Goal: Task Accomplishment & Management: Manage account settings

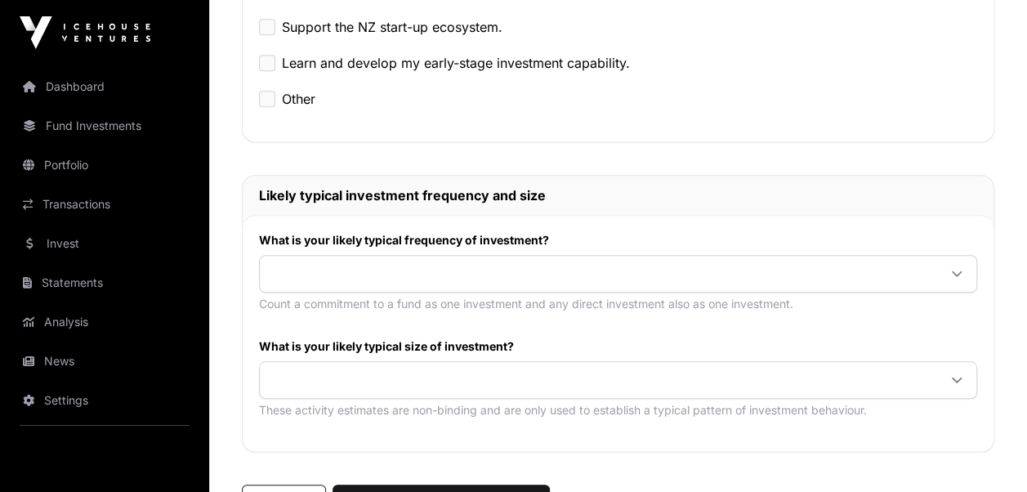
scroll to position [572, 0]
click at [445, 280] on span at bounding box center [599, 272] width 678 height 29
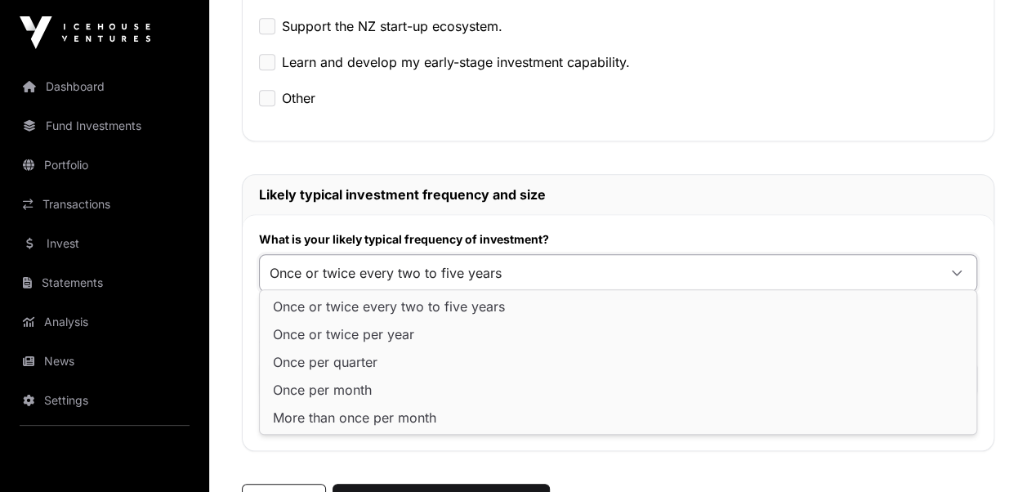
click at [435, 307] on span "Once or twice every two to five years" at bounding box center [389, 306] width 232 height 13
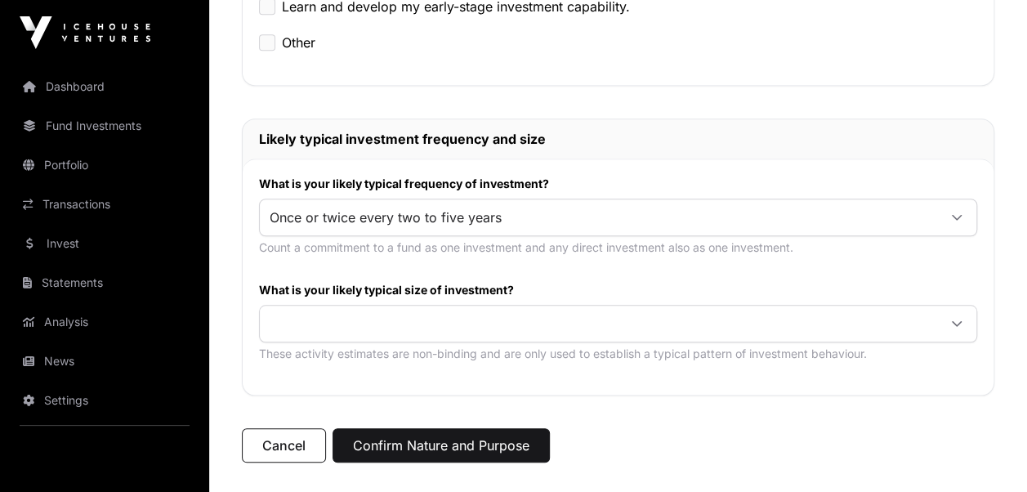
scroll to position [654, 0]
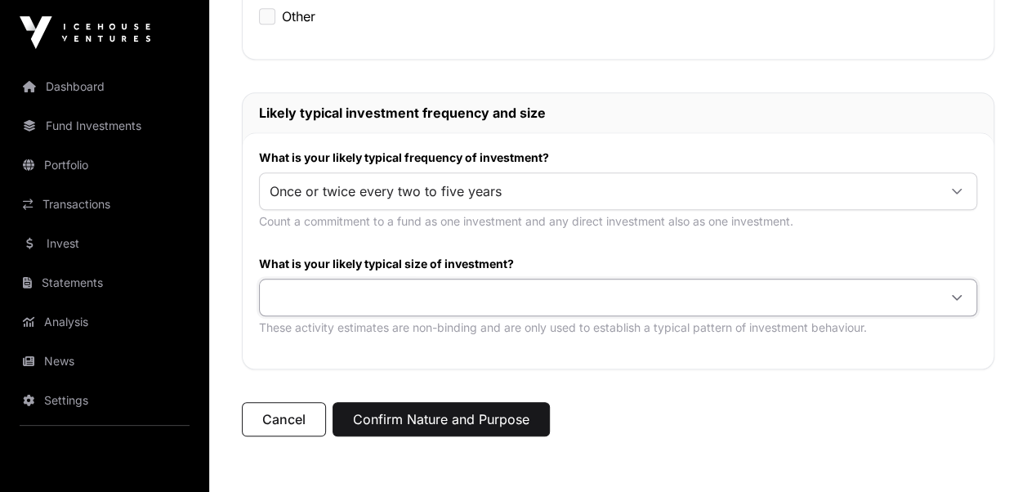
click at [333, 301] on span at bounding box center [599, 297] width 678 height 29
click at [351, 362] on span "$25,000 or more per investment" at bounding box center [373, 357] width 201 height 13
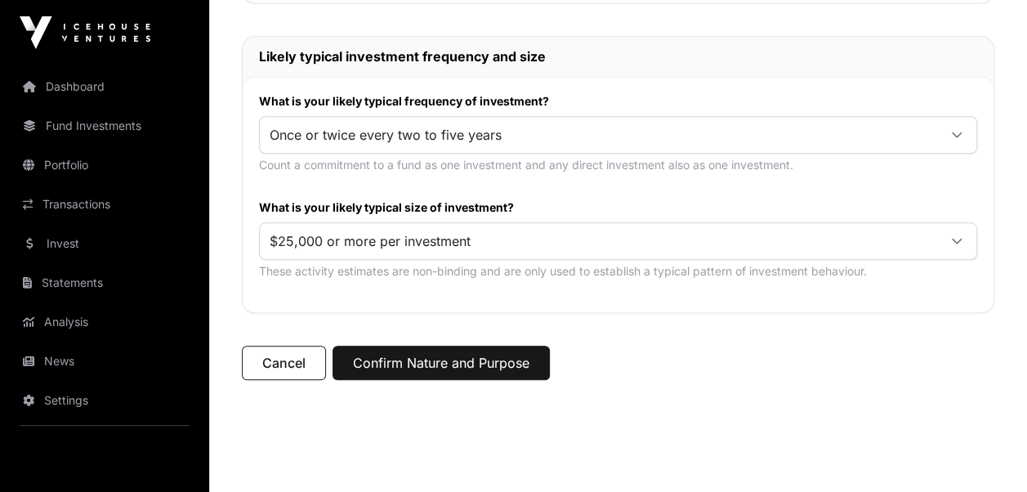
scroll to position [736, 0]
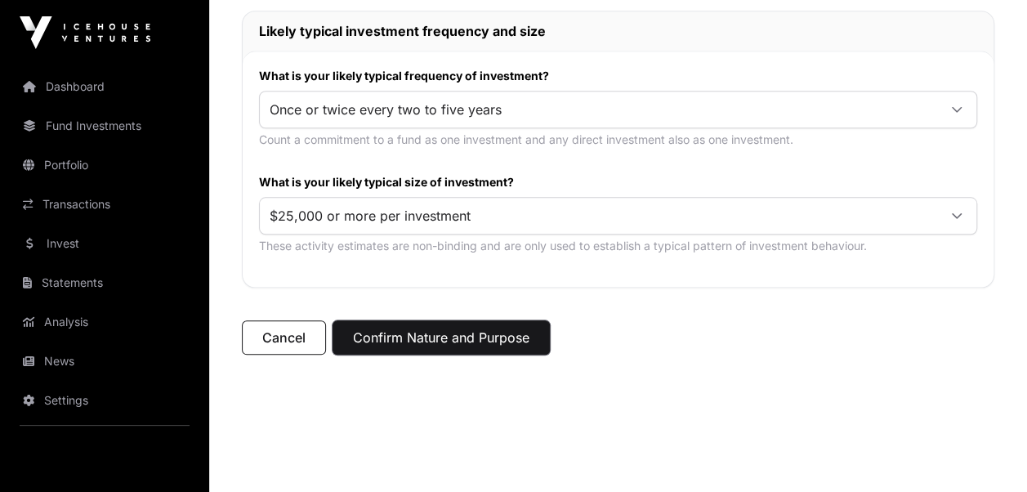
click at [473, 335] on button "Confirm Nature and Purpose" at bounding box center [441, 337] width 217 height 34
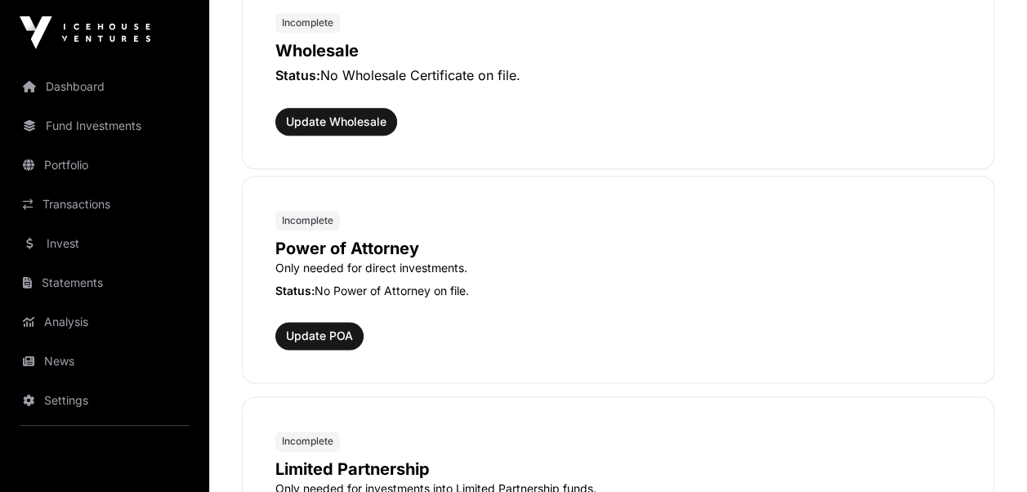
scroll to position [899, 0]
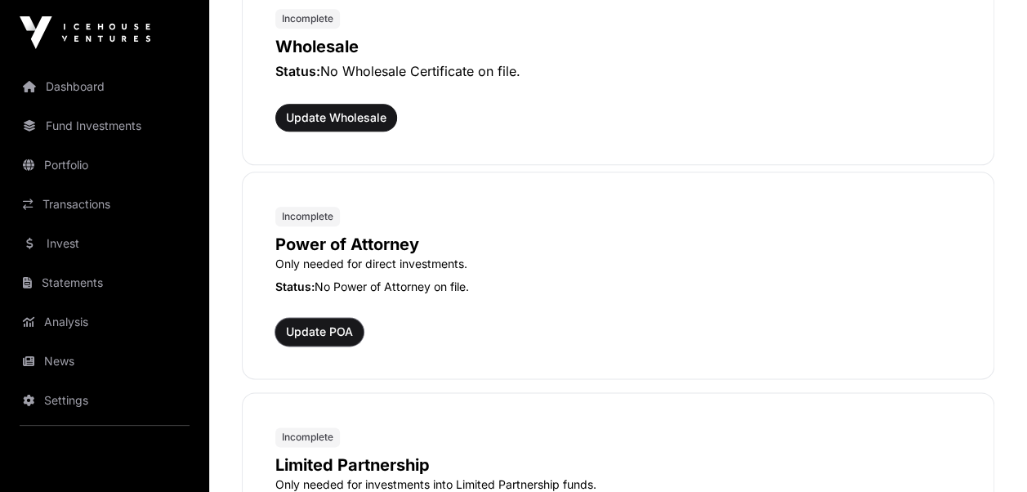
click at [325, 324] on span "Update POA" at bounding box center [319, 332] width 67 height 16
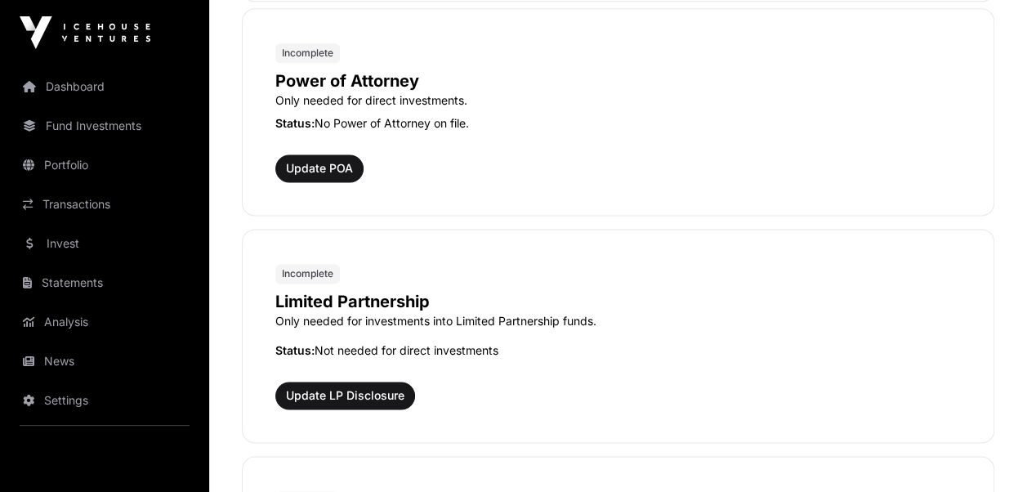
scroll to position [1308, 0]
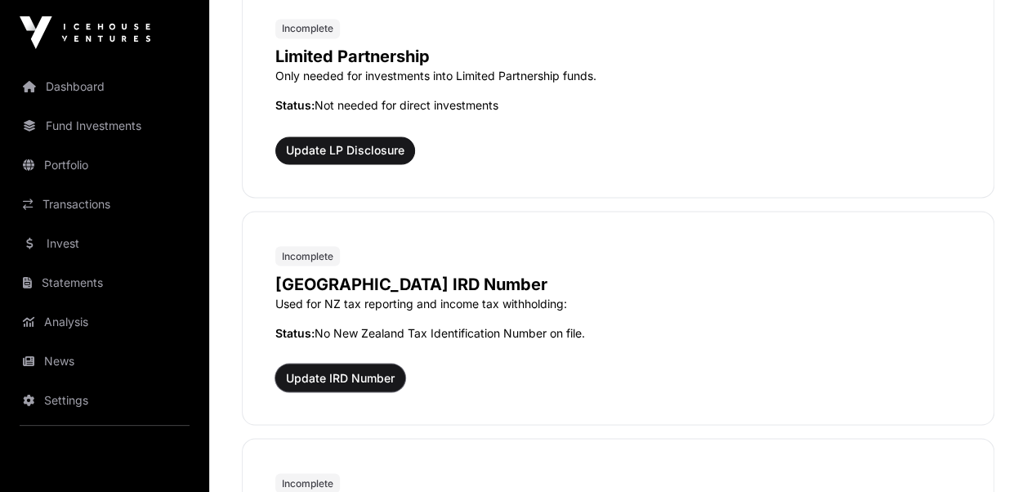
click at [348, 369] on span "Update IRD Number" at bounding box center [340, 377] width 109 height 16
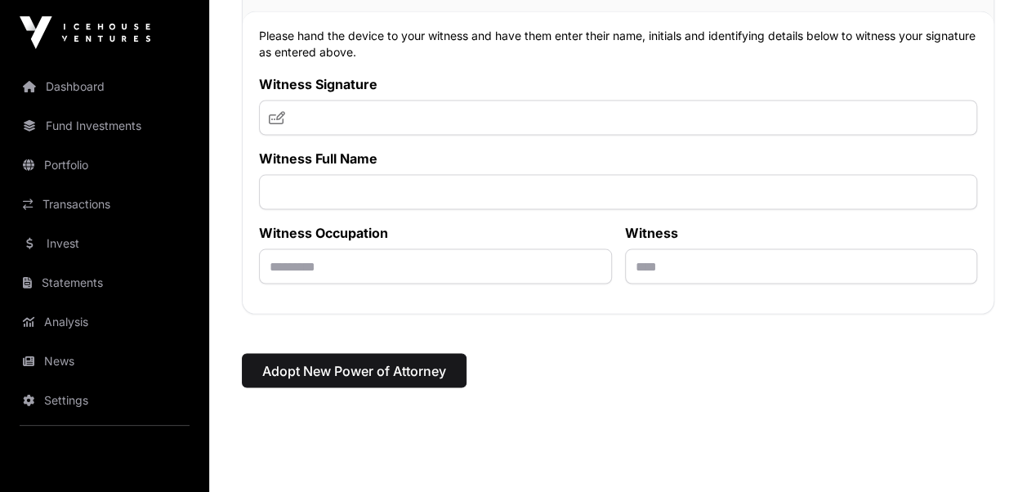
scroll to position [10857, 0]
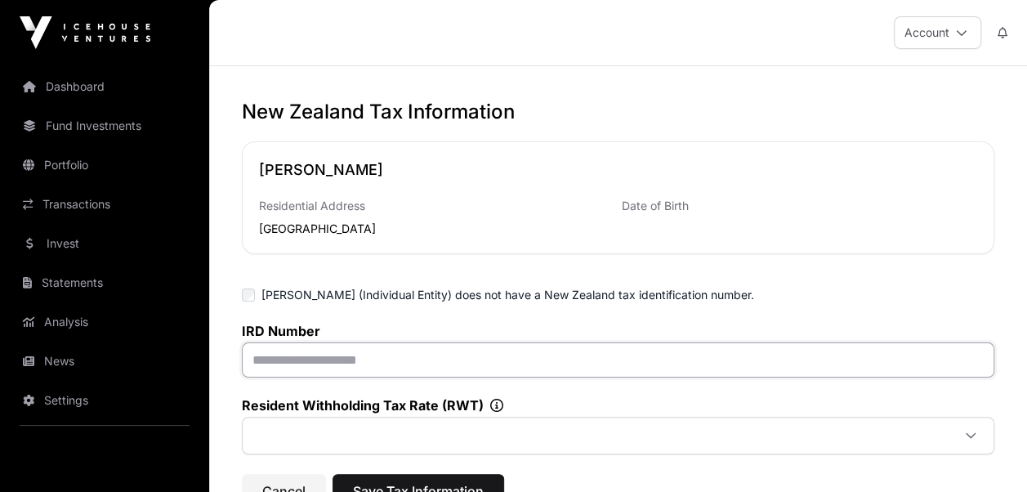
click at [289, 366] on input "text" at bounding box center [618, 359] width 753 height 35
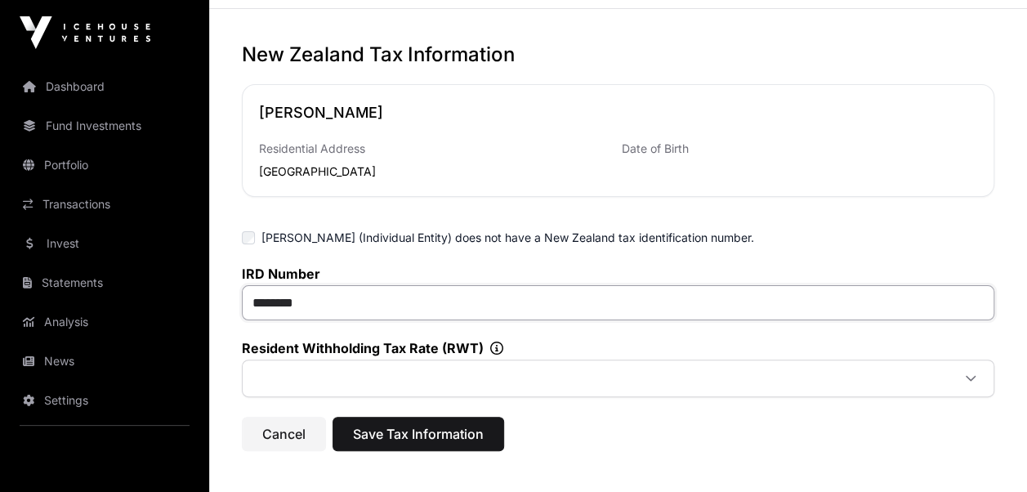
scroll to position [82, 0]
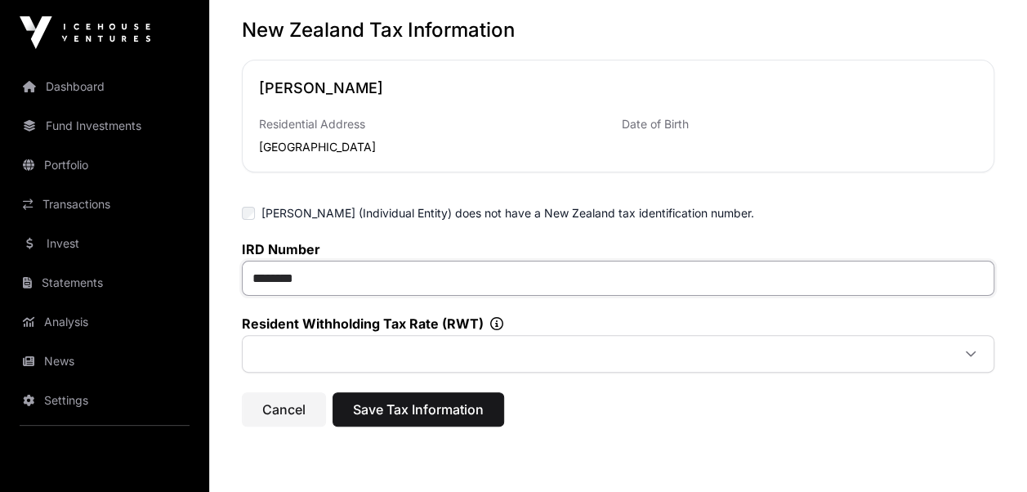
type input "********"
click at [405, 357] on span at bounding box center [598, 353] width 705 height 29
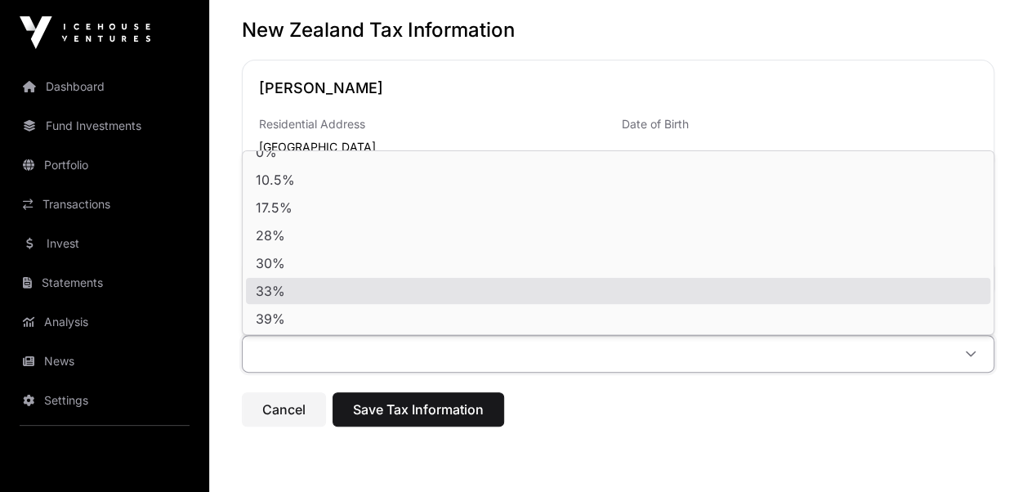
scroll to position [16, 0]
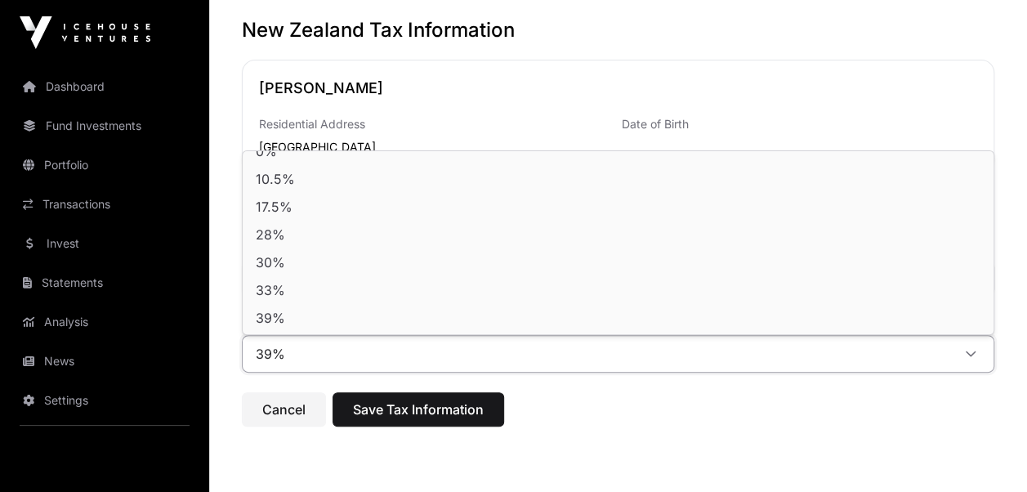
click at [294, 319] on li "39%" at bounding box center [618, 318] width 745 height 26
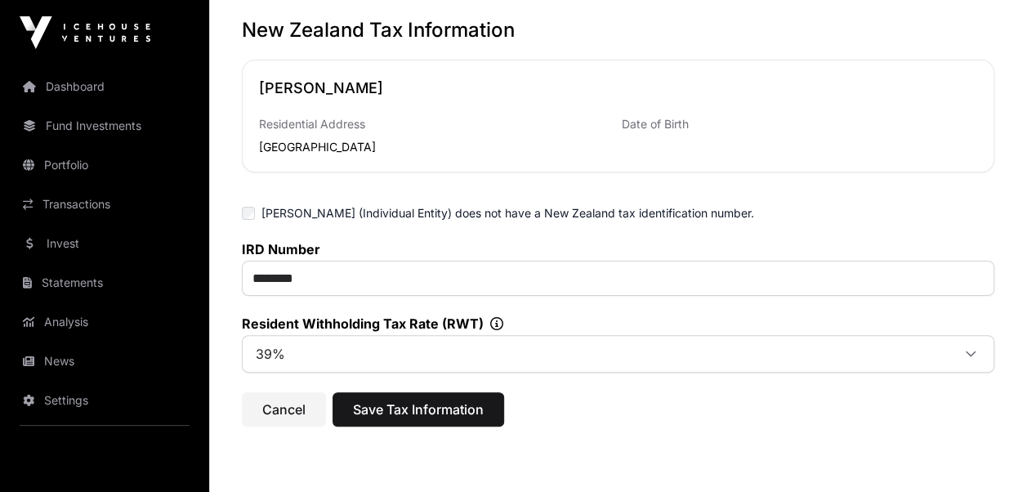
click at [664, 140] on div "Date of Birth" at bounding box center [800, 128] width 356 height 56
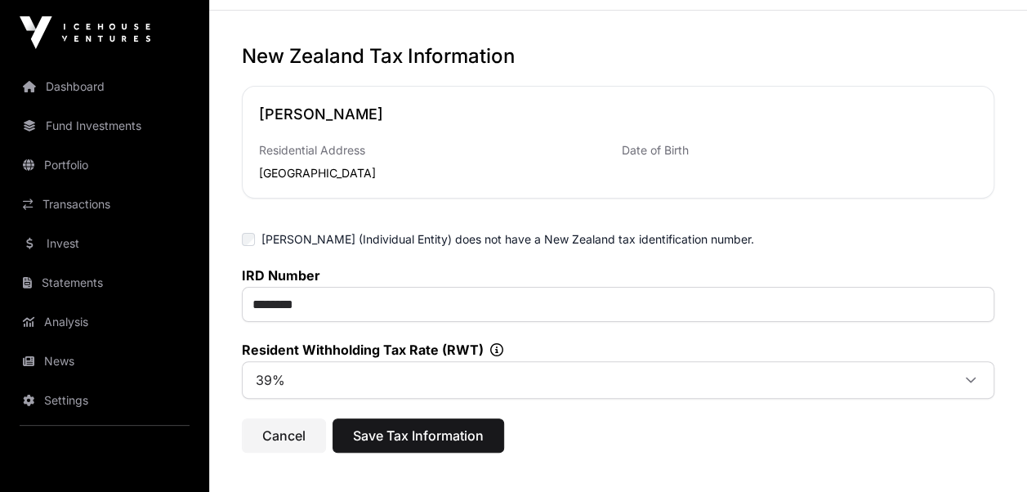
scroll to position [82, 0]
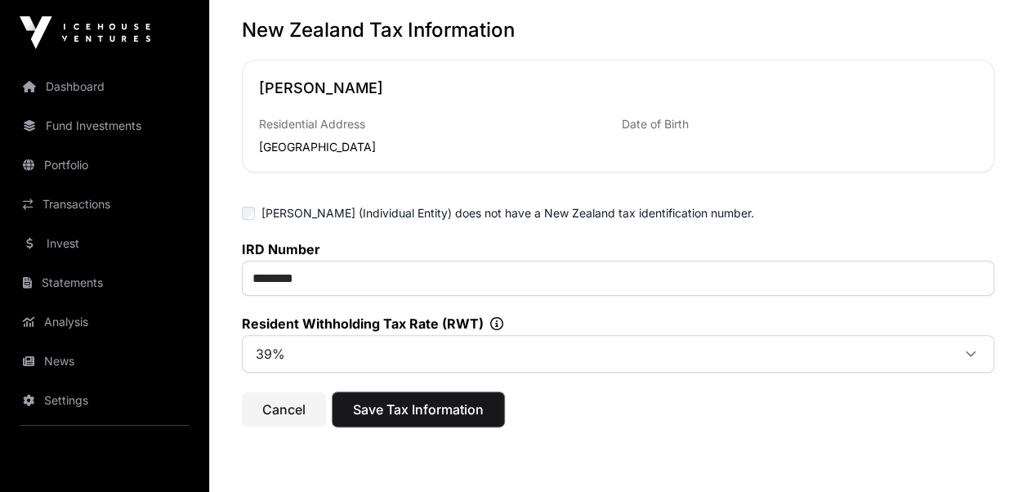
click at [414, 405] on span "Save Tax Information" at bounding box center [418, 410] width 131 height 20
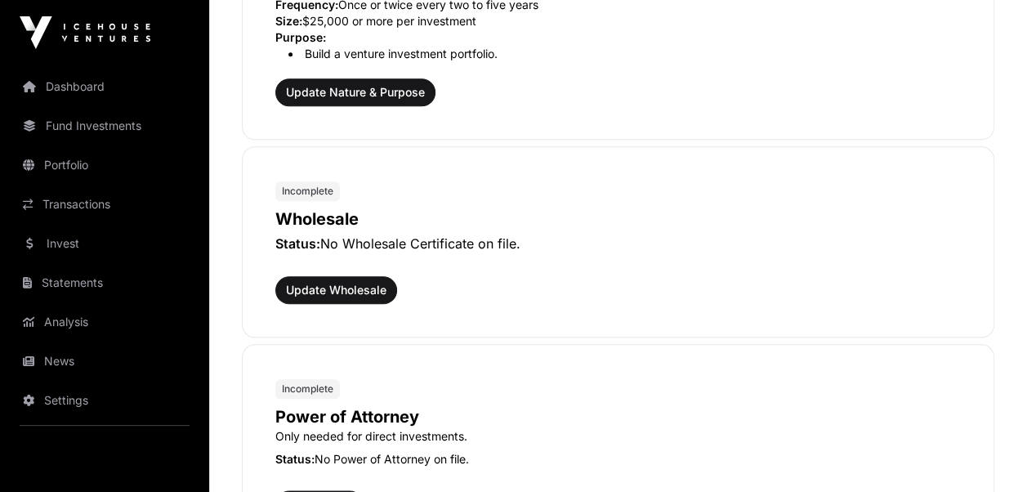
scroll to position [736, 0]
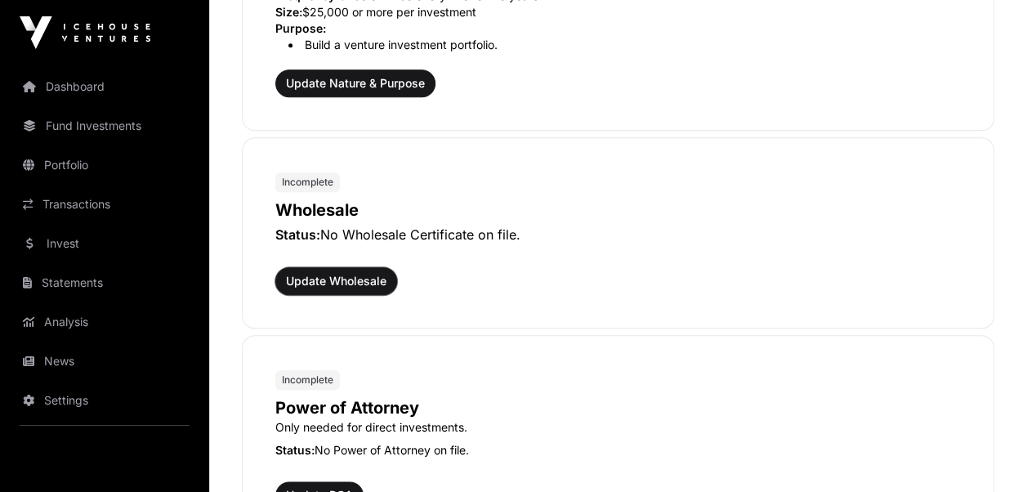
click at [333, 281] on span "Update Wholesale" at bounding box center [336, 281] width 101 height 16
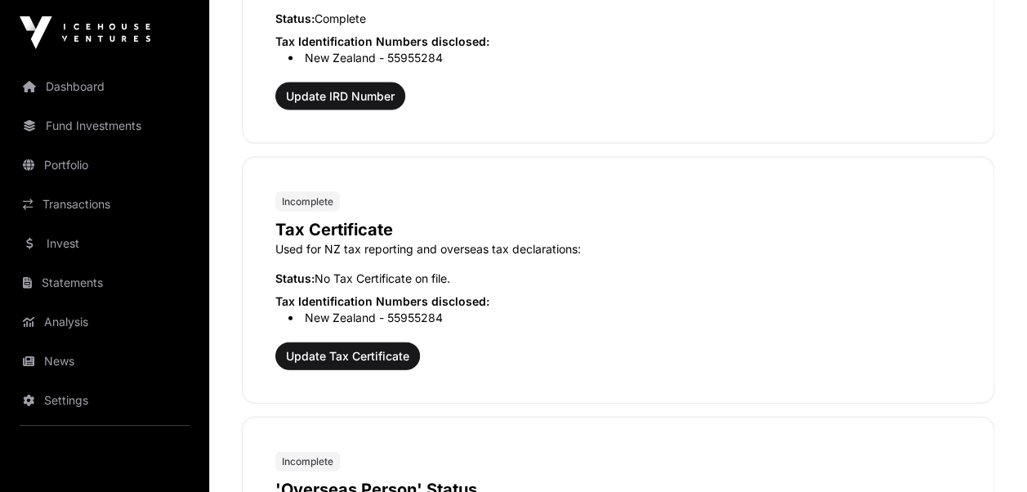
scroll to position [1635, 0]
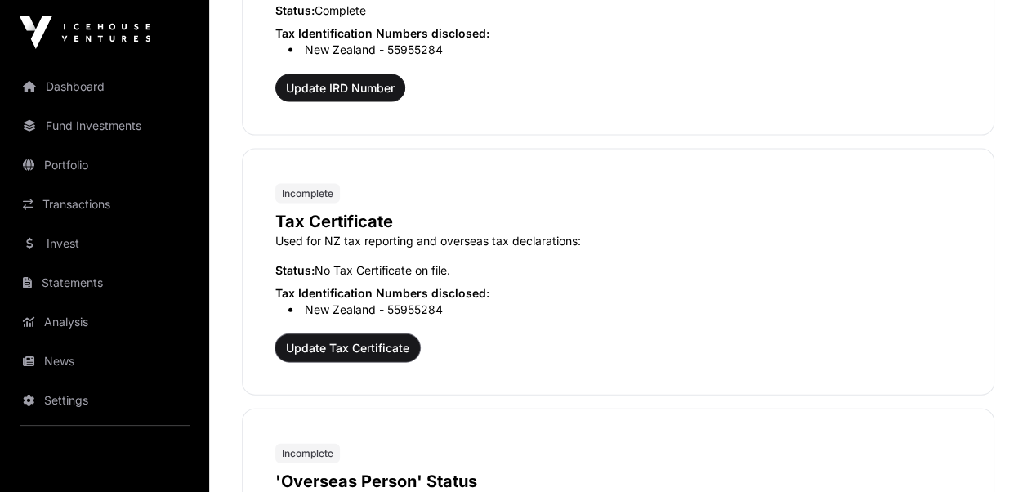
click at [318, 340] on span "Update Tax Certificate" at bounding box center [347, 348] width 123 height 16
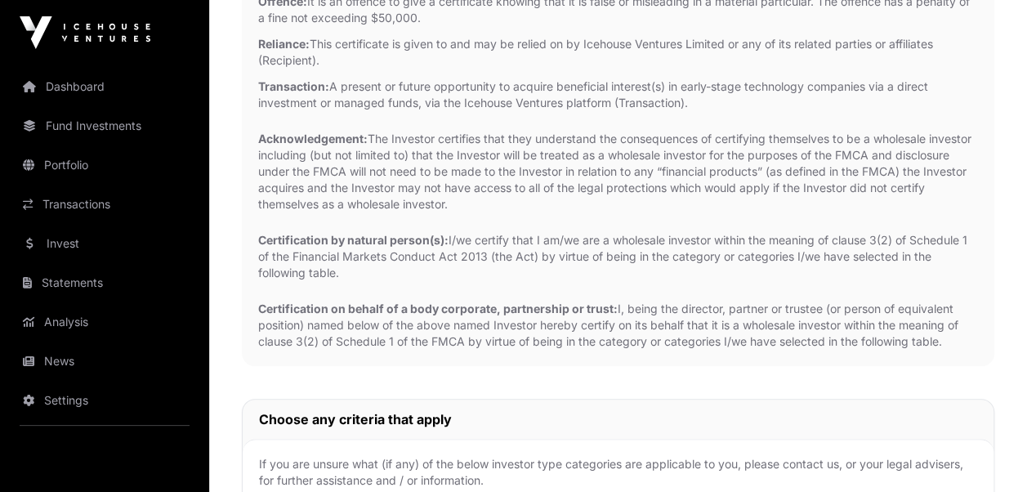
scroll to position [409, 0]
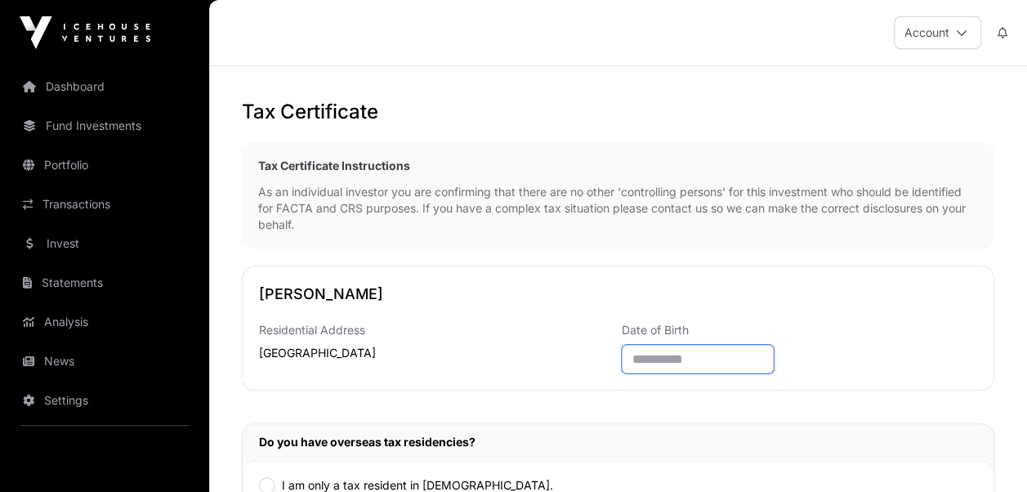
click at [634, 364] on input "text" at bounding box center [698, 359] width 152 height 29
type input "**********"
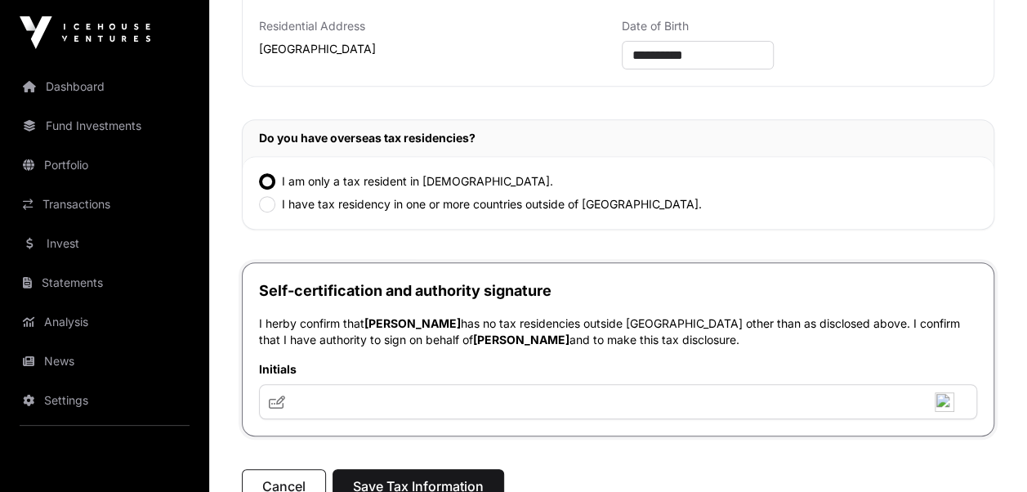
scroll to position [327, 0]
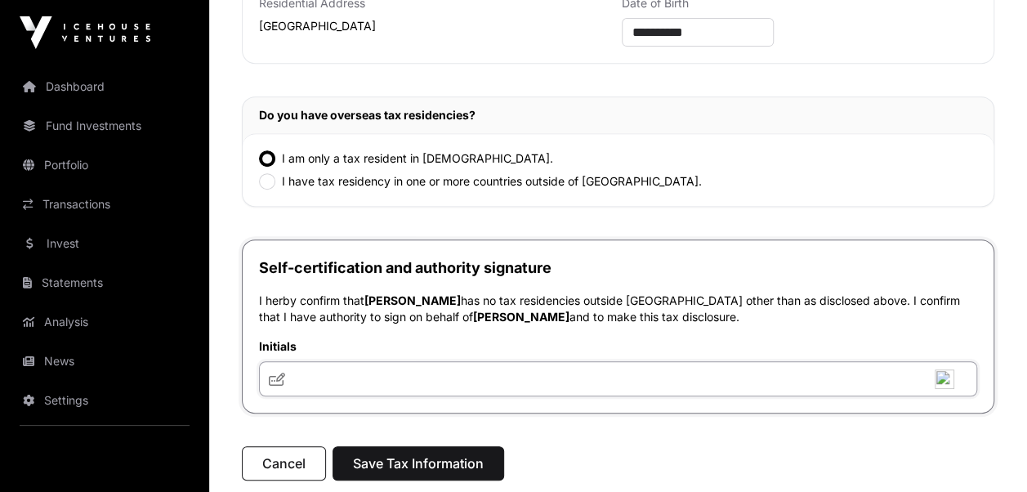
click at [323, 376] on input "text" at bounding box center [618, 378] width 718 height 35
drag, startPoint x: 318, startPoint y: 369, endPoint x: 342, endPoint y: 384, distance: 28.6
click at [342, 384] on input "text" at bounding box center [618, 378] width 718 height 35
type input "*"
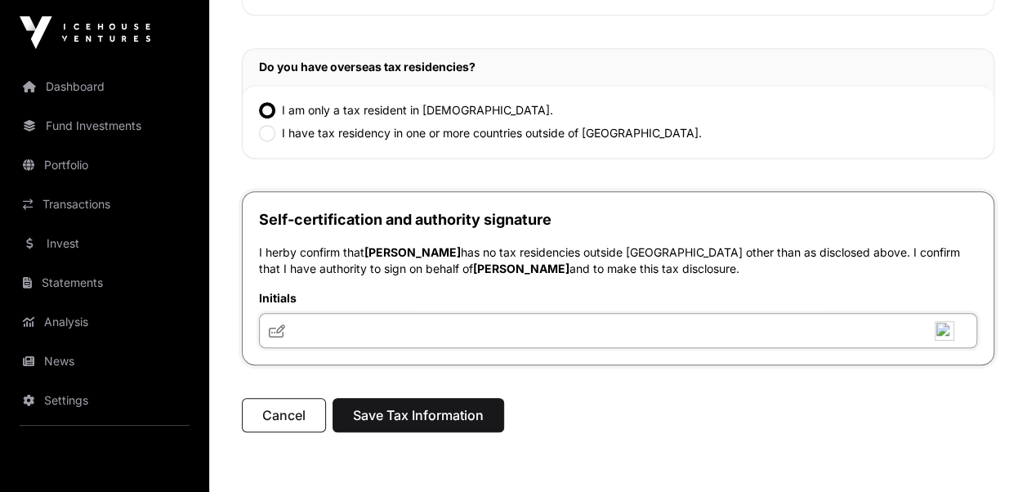
scroll to position [409, 0]
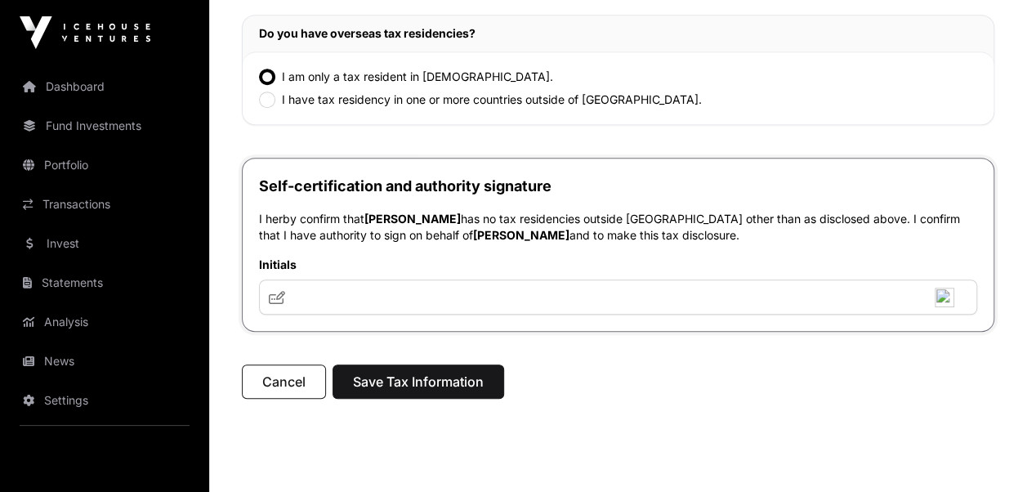
click at [277, 293] on icon at bounding box center [277, 297] width 16 height 13
click at [306, 299] on input "text" at bounding box center [618, 297] width 718 height 35
type input "**********"
click at [436, 374] on span "Save Tax Information" at bounding box center [418, 382] width 131 height 20
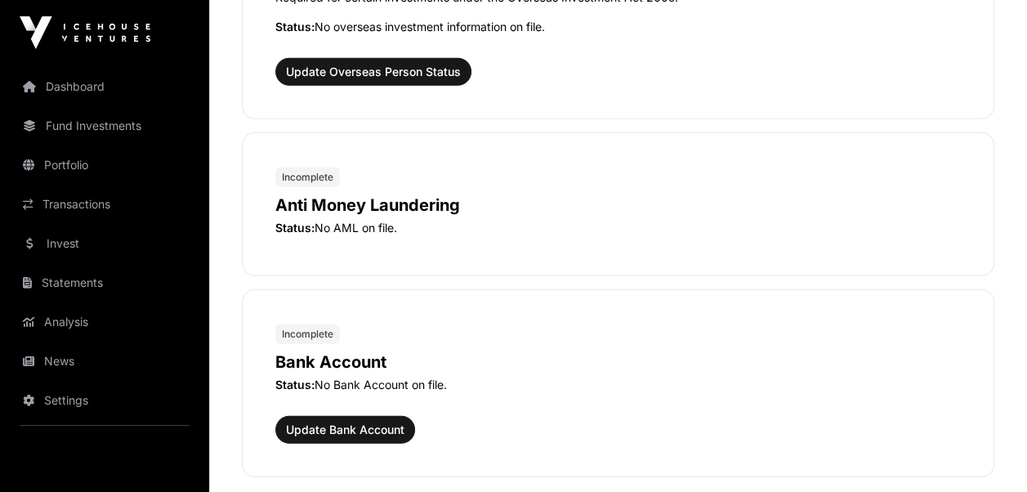
scroll to position [2207, 0]
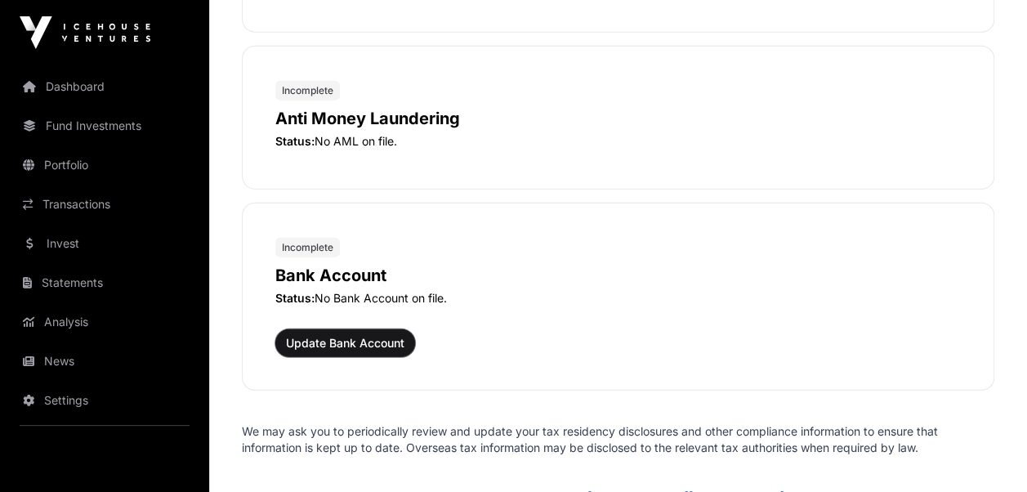
click at [369, 335] on span "Update Bank Account" at bounding box center [345, 343] width 119 height 16
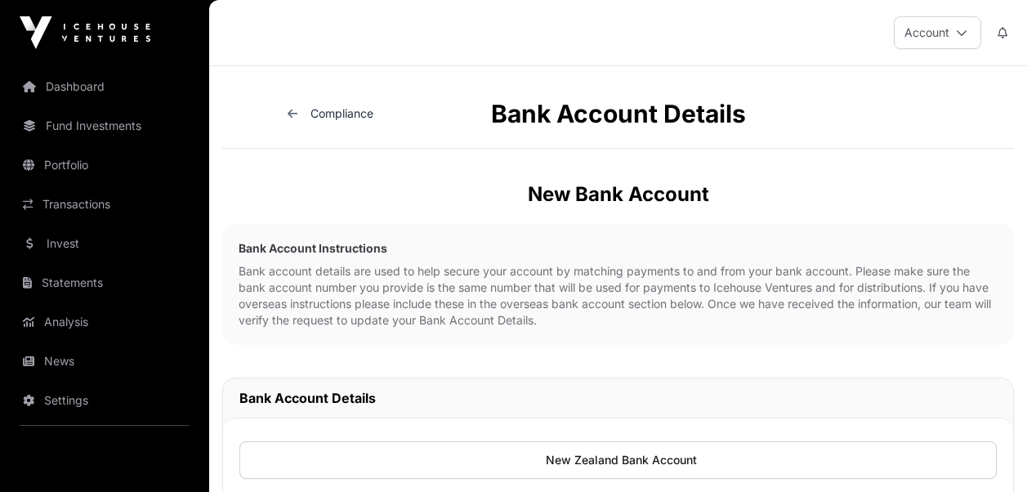
scroll to position [163, 0]
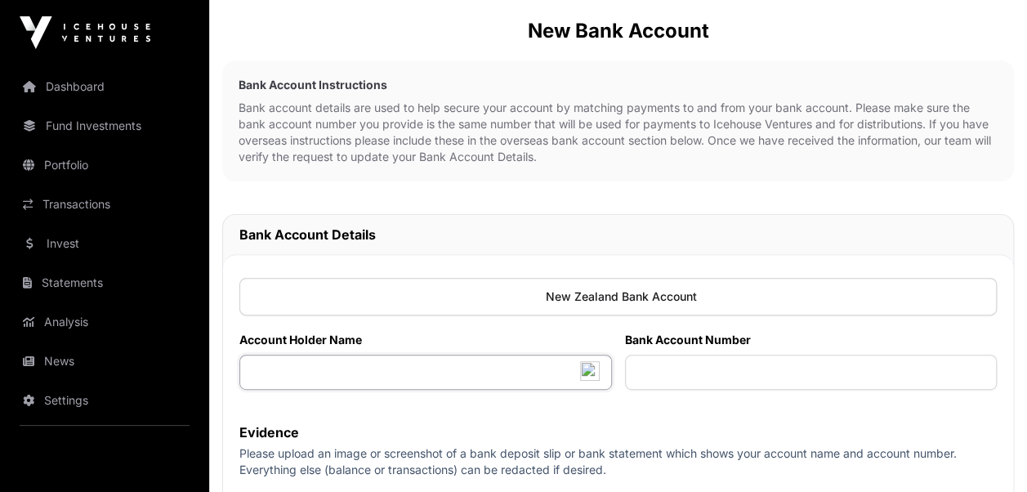
click at [355, 371] on input "text" at bounding box center [425, 372] width 373 height 35
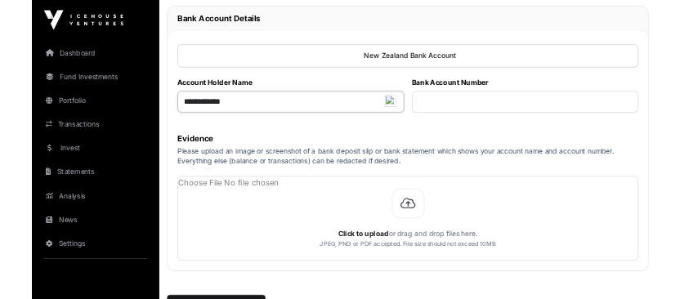
scroll to position [409, 0]
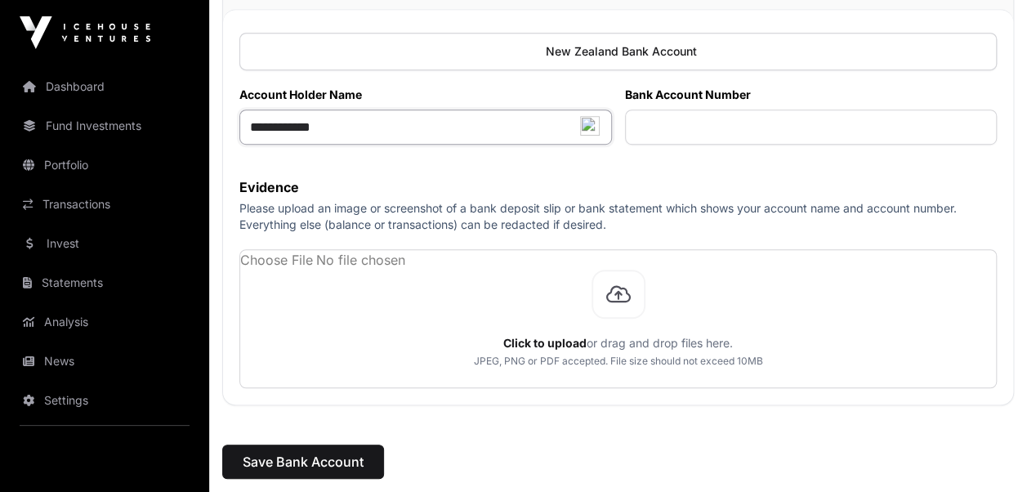
type input "**********"
click at [657, 122] on input "text" at bounding box center [811, 127] width 373 height 35
type input "**********"
click at [352, 128] on input "**********" at bounding box center [425, 127] width 373 height 35
type input "**********"
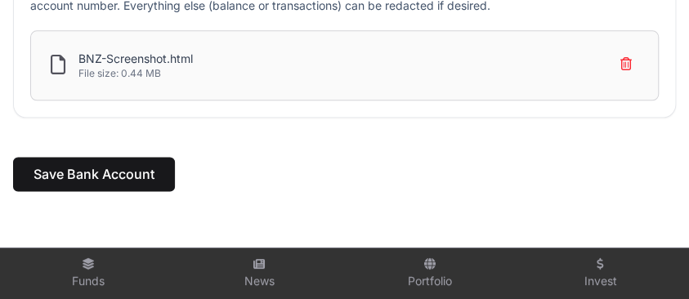
scroll to position [463, 0]
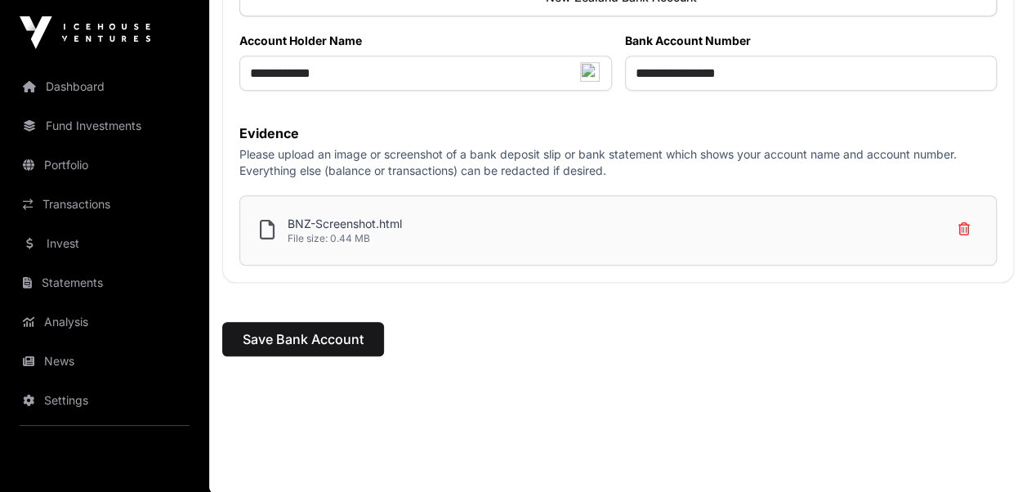
click at [311, 230] on p "BNZ-Screenshot.html" at bounding box center [345, 224] width 114 height 16
drag, startPoint x: 311, startPoint y: 230, endPoint x: 268, endPoint y: 224, distance: 43.0
click at [268, 224] on icon at bounding box center [267, 230] width 15 height 20
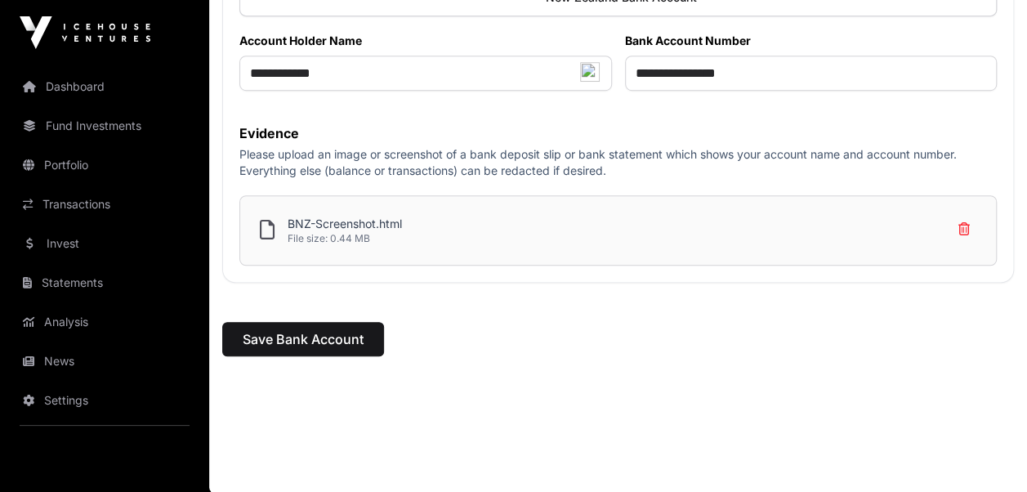
click at [360, 227] on p "BNZ-Screenshot.html" at bounding box center [345, 224] width 114 height 16
drag, startPoint x: 389, startPoint y: 217, endPoint x: 962, endPoint y: 222, distance: 573.0
click at [962, 222] on icon at bounding box center [964, 229] width 25 height 26
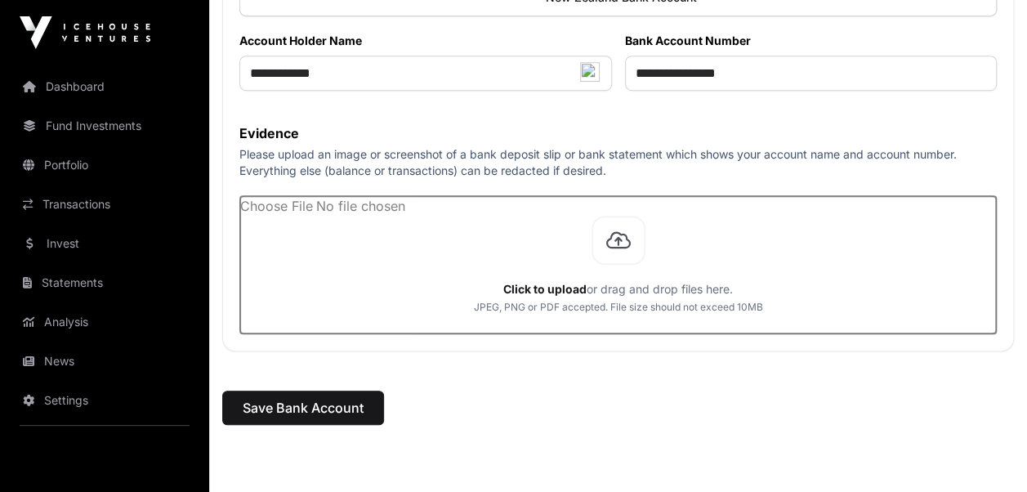
click at [558, 283] on input "file" at bounding box center [618, 264] width 756 height 137
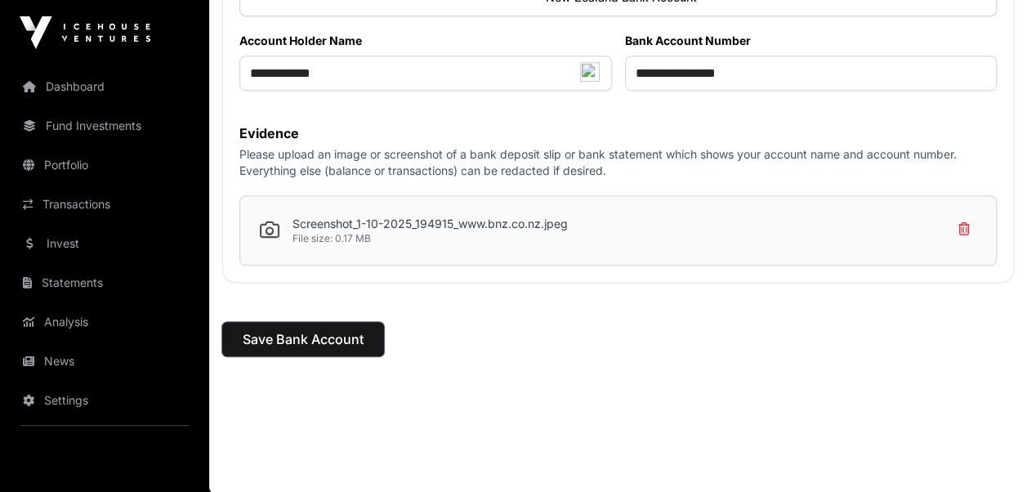
click at [257, 334] on span "Save Bank Account" at bounding box center [303, 339] width 121 height 20
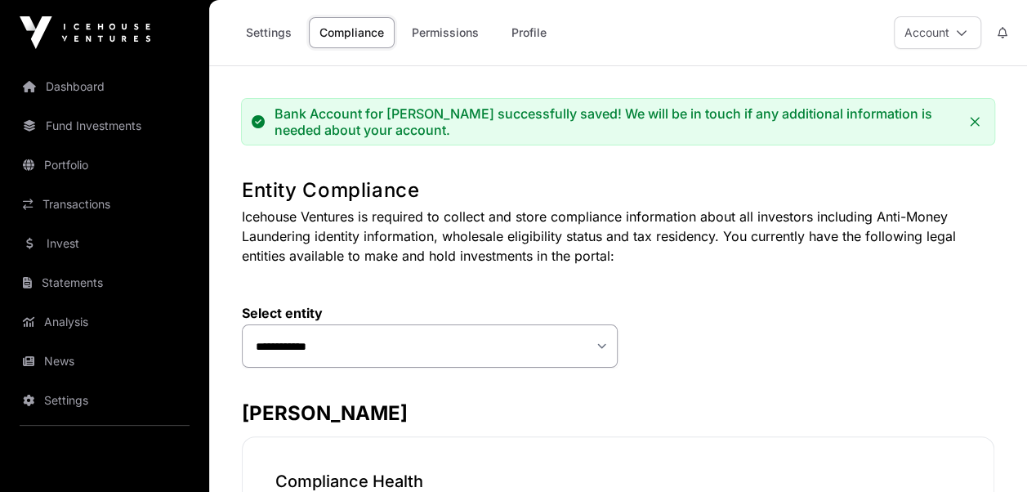
click at [244, 25] on link "Settings" at bounding box center [268, 32] width 67 height 31
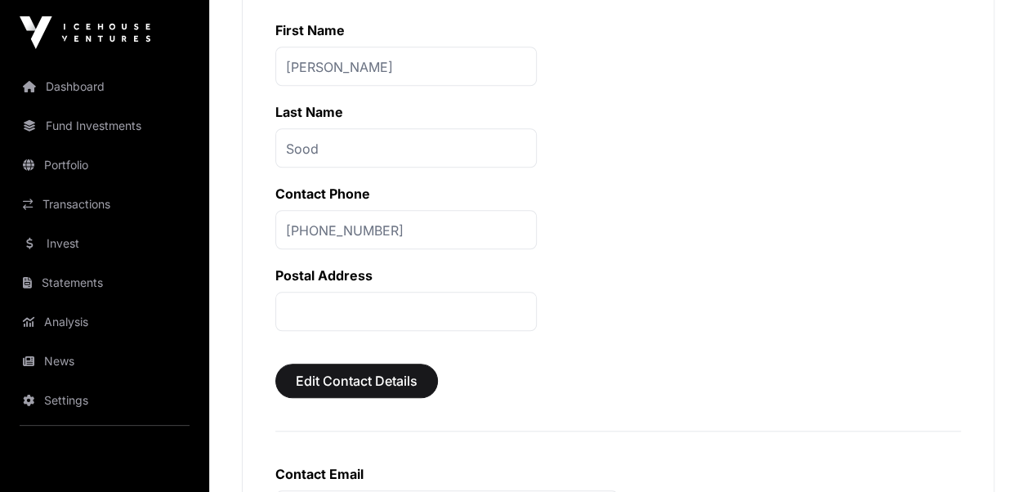
scroll to position [654, 0]
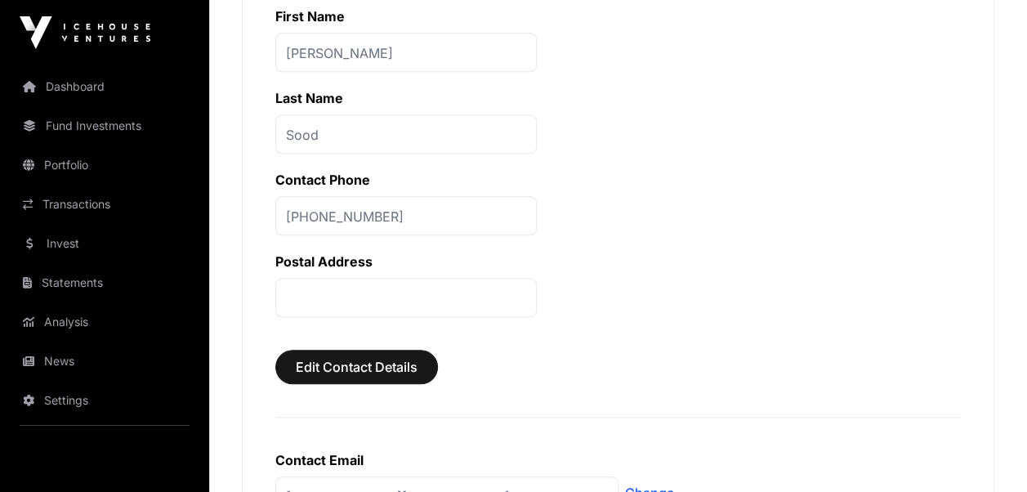
click at [342, 280] on p at bounding box center [406, 297] width 262 height 39
click at [327, 357] on span "Edit Contact Details" at bounding box center [357, 367] width 122 height 20
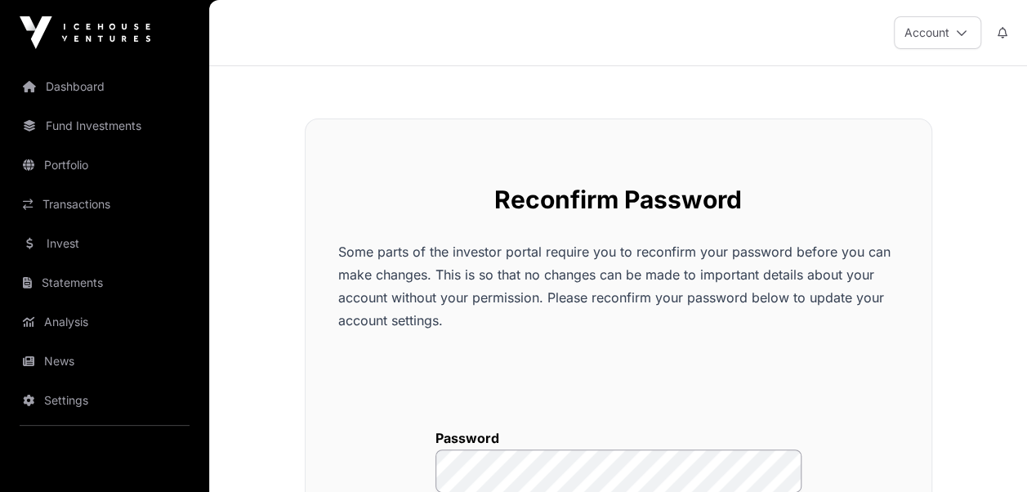
scroll to position [244, 0]
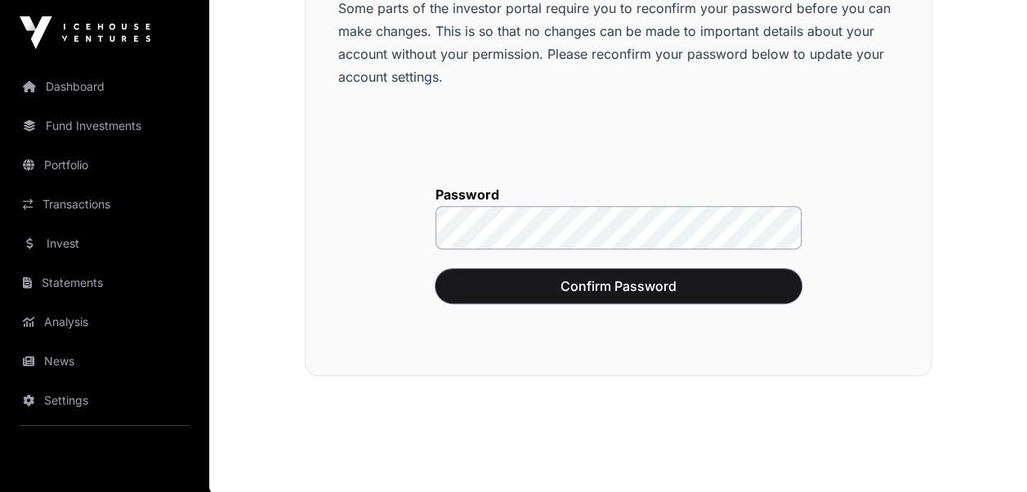
click at [593, 280] on span "Confirm Password" at bounding box center [618, 286] width 325 height 20
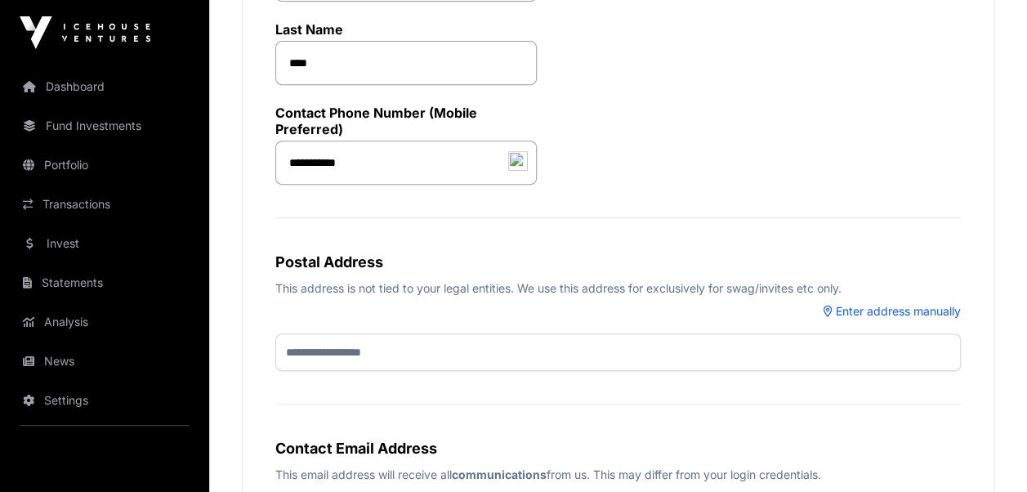
scroll to position [327, 0]
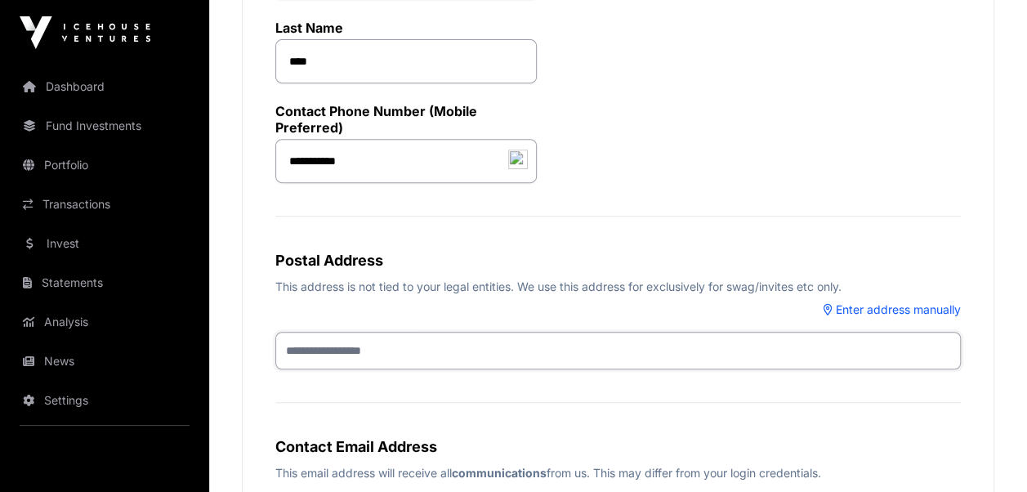
click at [320, 345] on input "text" at bounding box center [618, 351] width 686 height 38
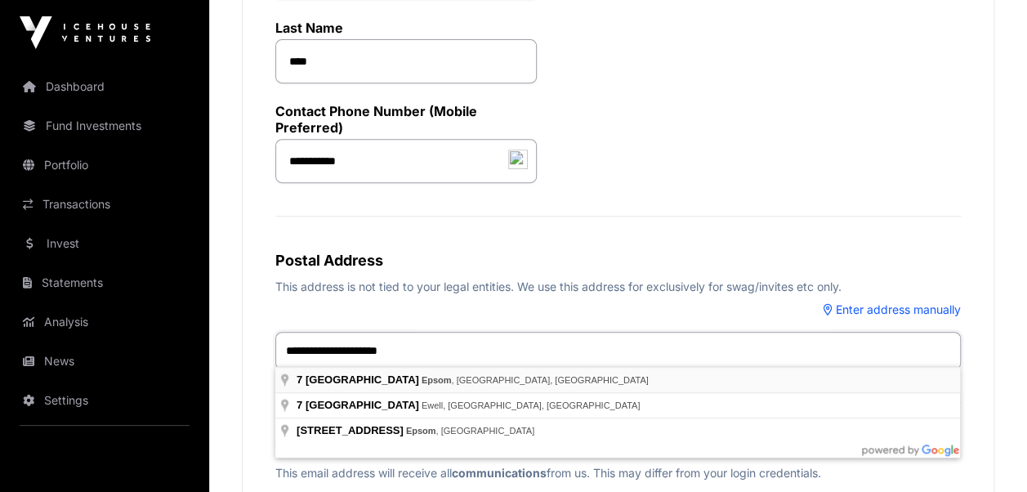
type input "**********"
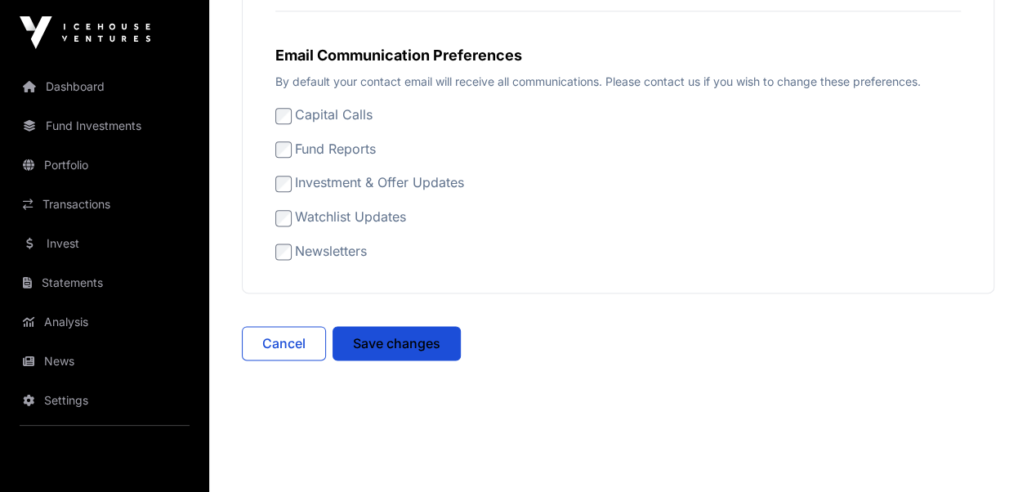
scroll to position [981, 0]
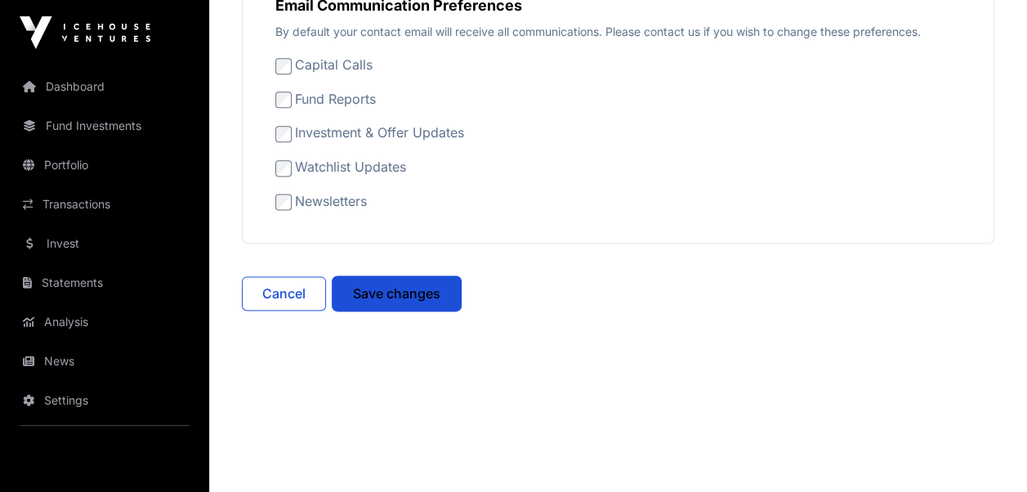
click at [404, 284] on span "Save changes" at bounding box center [396, 294] width 87 height 20
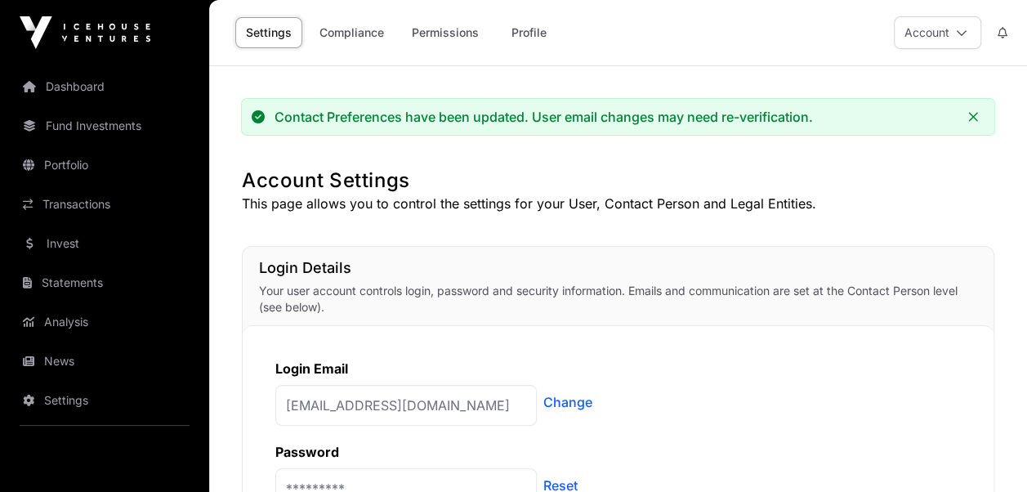
click at [428, 36] on link "Permissions" at bounding box center [445, 32] width 88 height 31
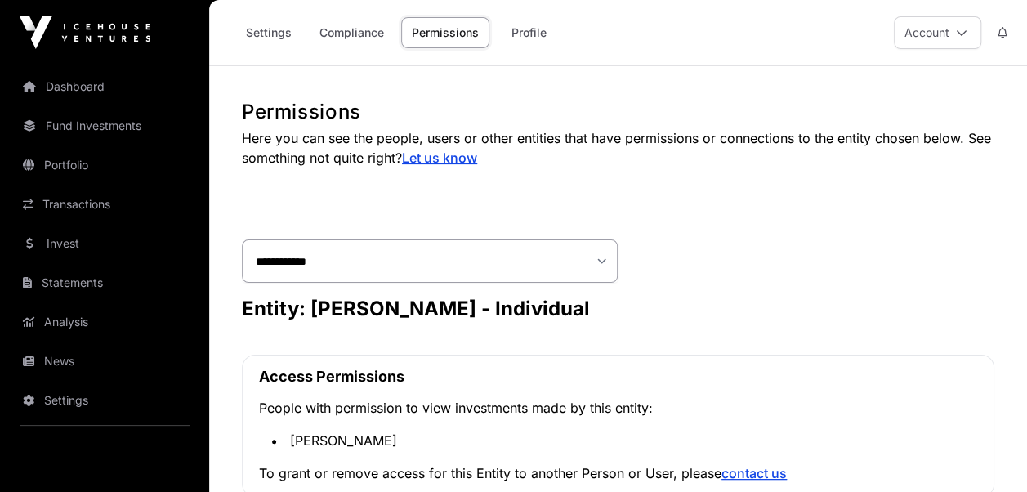
click at [515, 31] on link "Profile" at bounding box center [528, 32] width 65 height 31
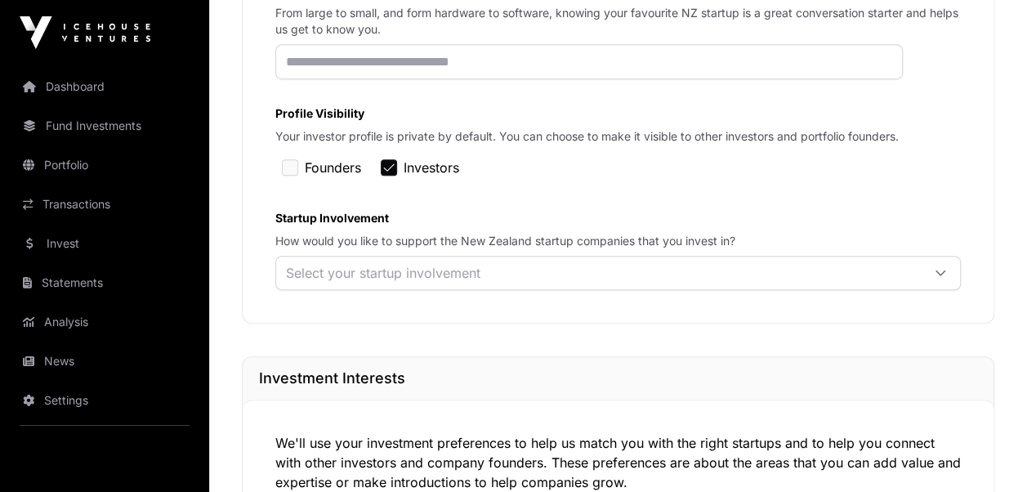
scroll to position [490, 0]
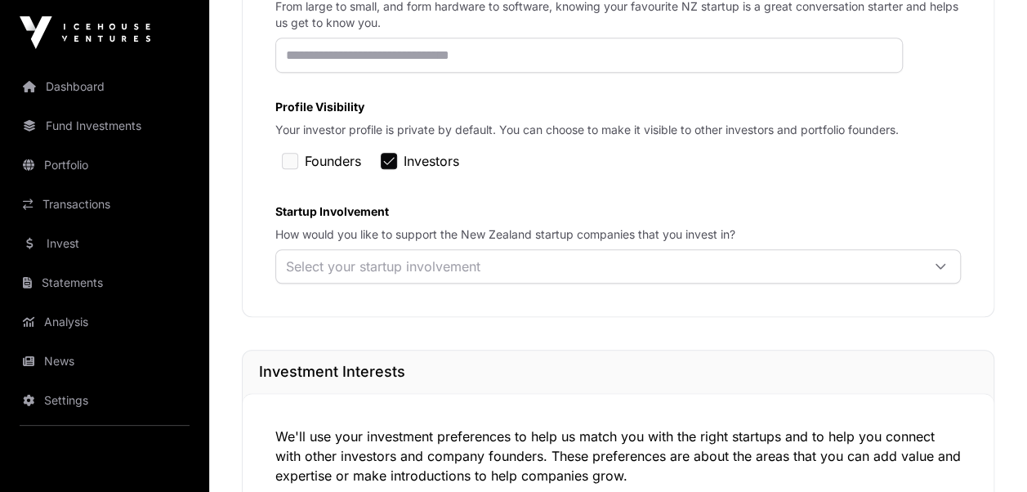
click at [483, 271] on div "Select your startup involvement" at bounding box center [383, 266] width 214 height 33
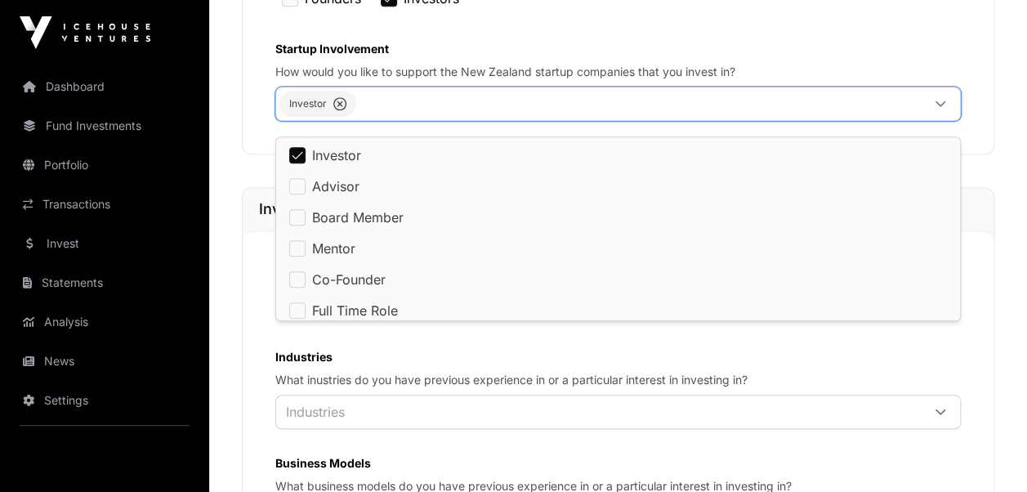
scroll to position [654, 0]
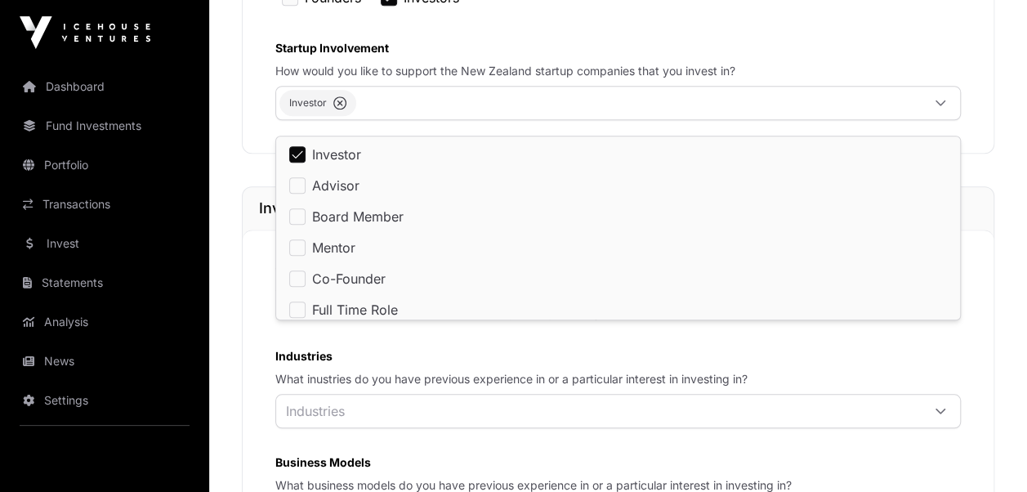
click at [1009, 197] on div "**********" at bounding box center [618, 415] width 818 height 1940
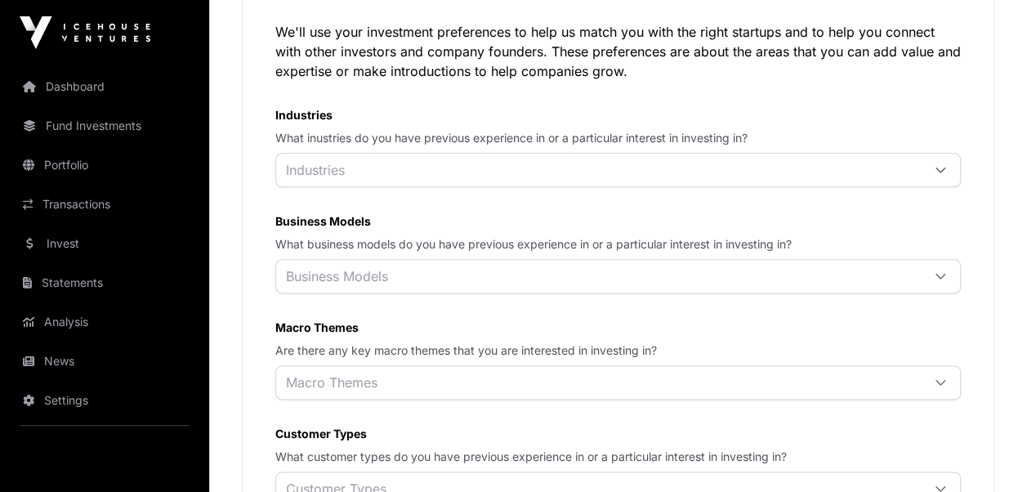
scroll to position [899, 0]
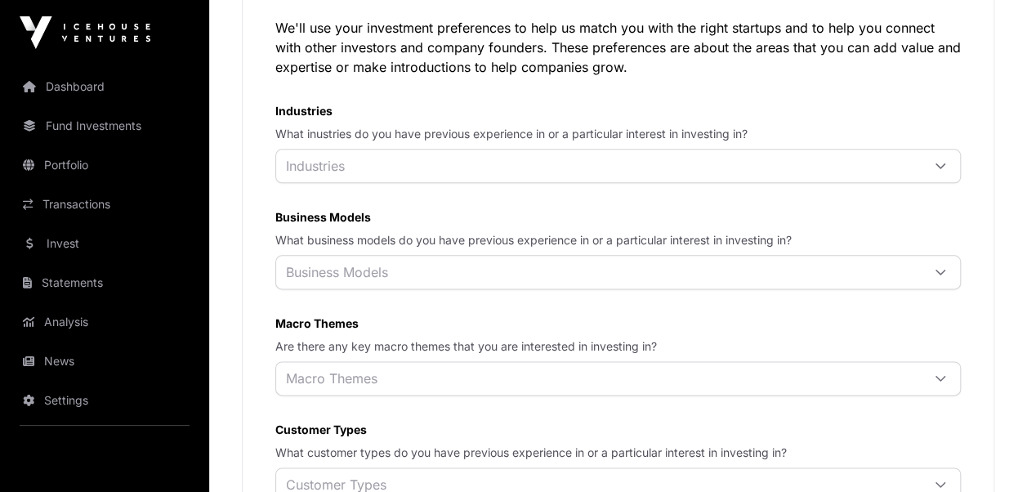
click at [402, 170] on div "Industries" at bounding box center [598, 166] width 645 height 33
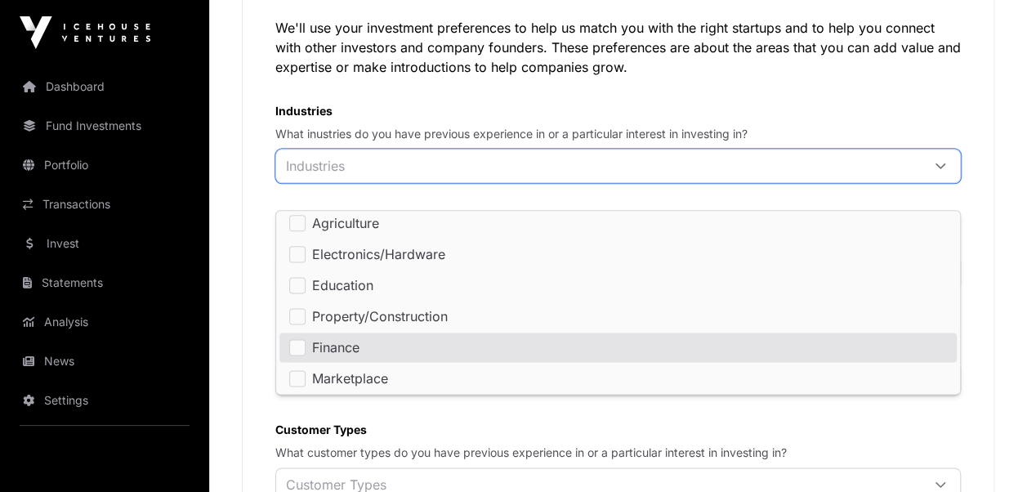
scroll to position [105, 0]
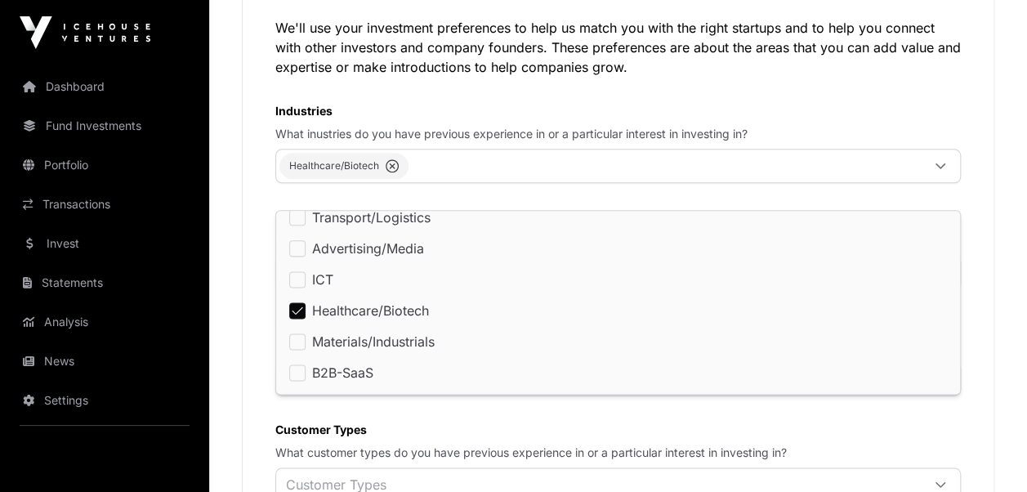
click at [258, 237] on div "We'll use your investment preferences to help us match you with the right start…" at bounding box center [618, 312] width 751 height 656
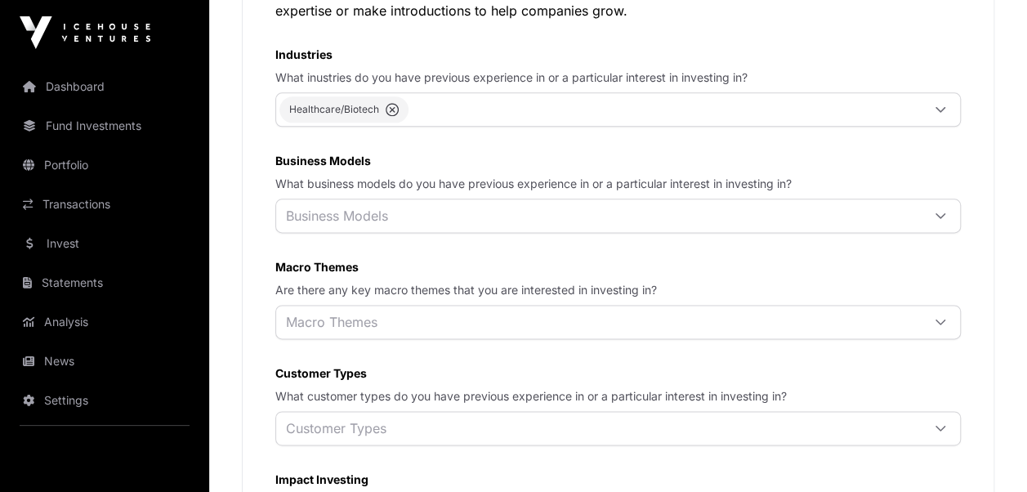
scroll to position [981, 0]
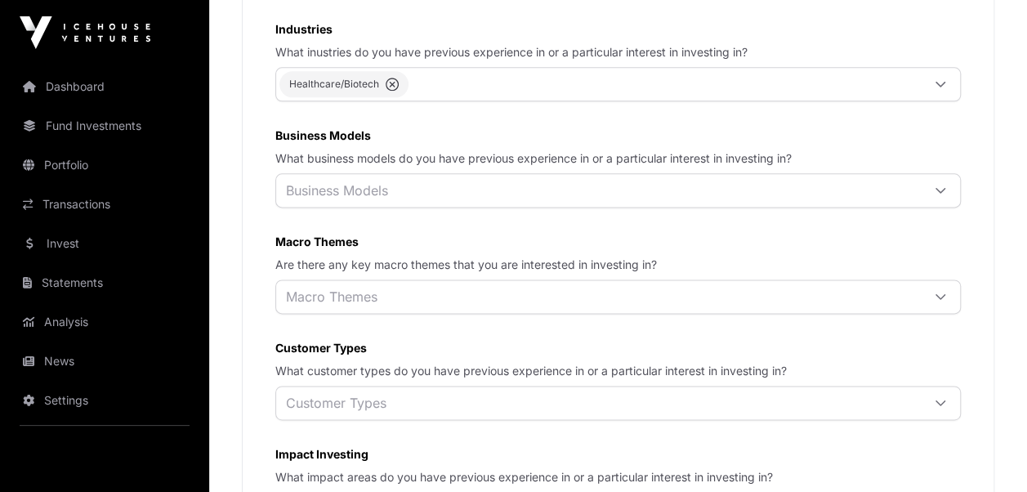
click at [340, 207] on div "Business Models" at bounding box center [337, 190] width 122 height 33
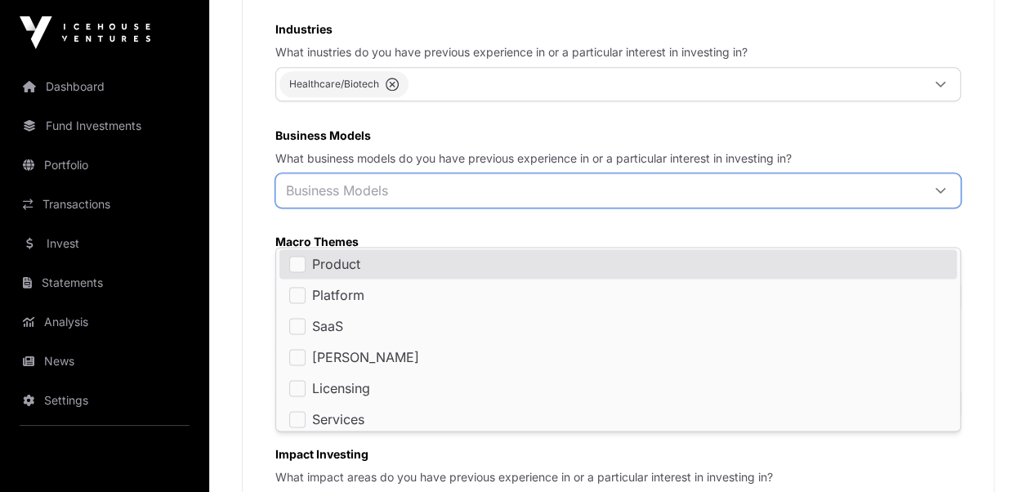
scroll to position [0, 0]
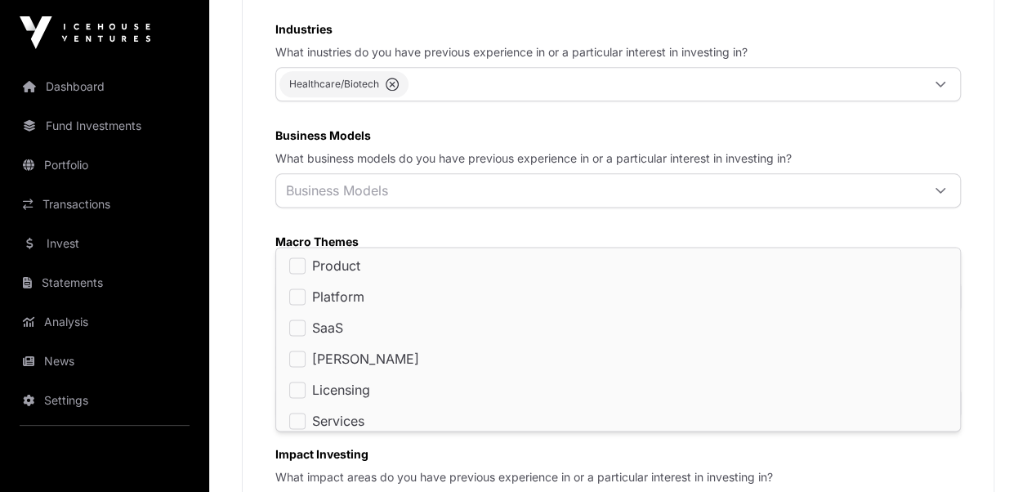
click at [258, 221] on div "We'll use your investment preferences to help us match you with the right start…" at bounding box center [618, 231] width 751 height 656
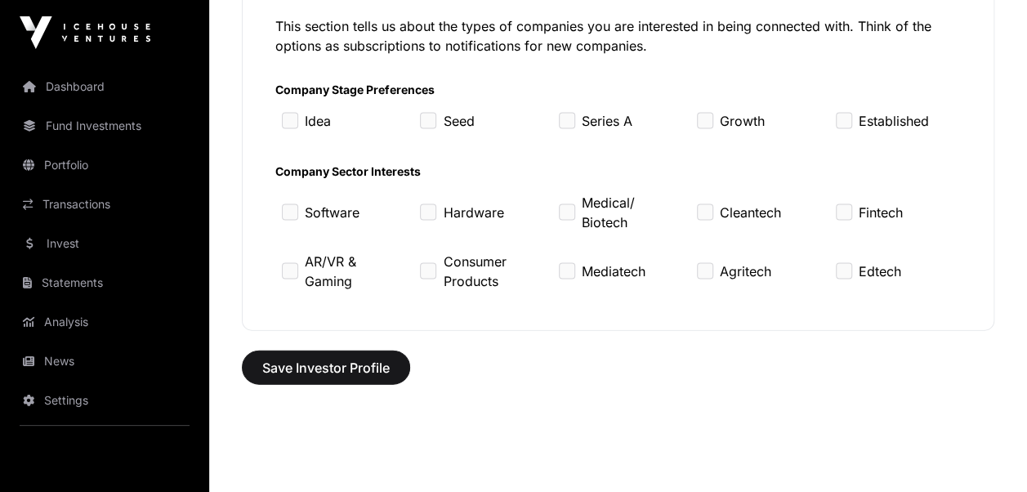
scroll to position [1635, 0]
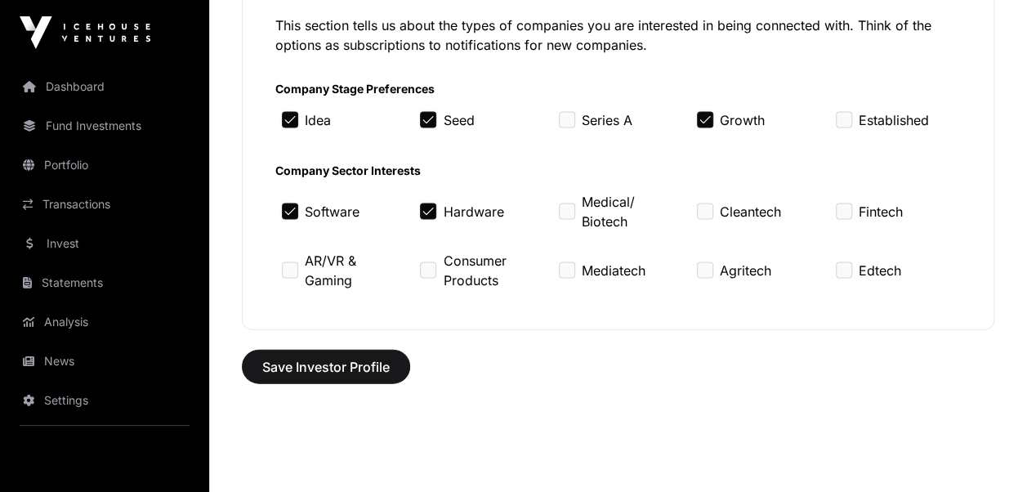
click at [579, 238] on div "Medical/ Biotech" at bounding box center [619, 212] width 132 height 52
click at [417, 297] on div "Consumer Products" at bounding box center [480, 270] width 132 height 52
click at [330, 377] on span "Save Investor Profile" at bounding box center [326, 367] width 128 height 20
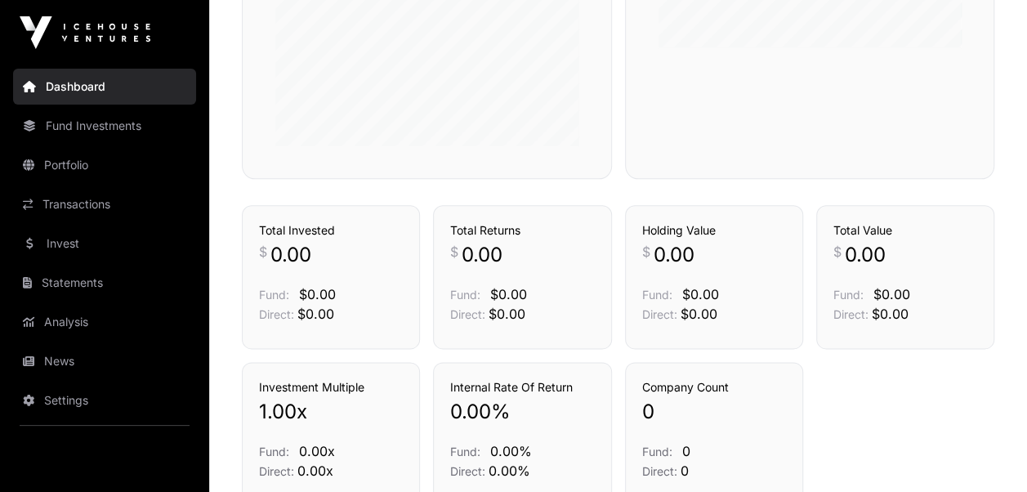
scroll to position [981, 0]
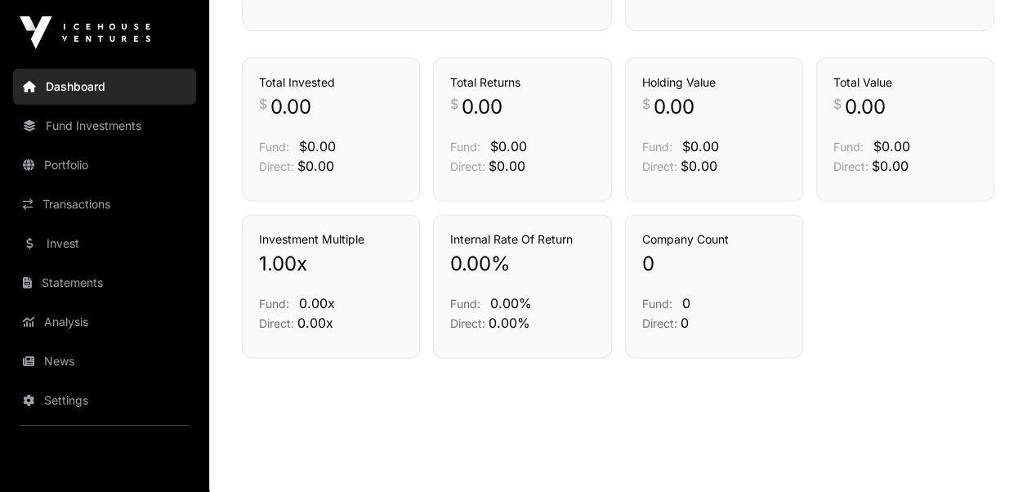
click at [100, 124] on link "Fund Investments" at bounding box center [104, 126] width 183 height 36
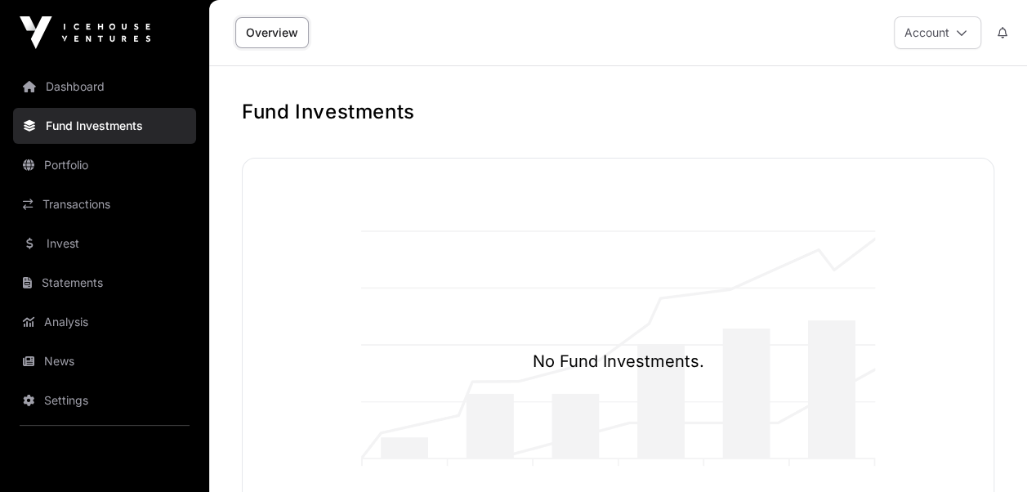
click at [71, 238] on link "Invest" at bounding box center [104, 244] width 183 height 36
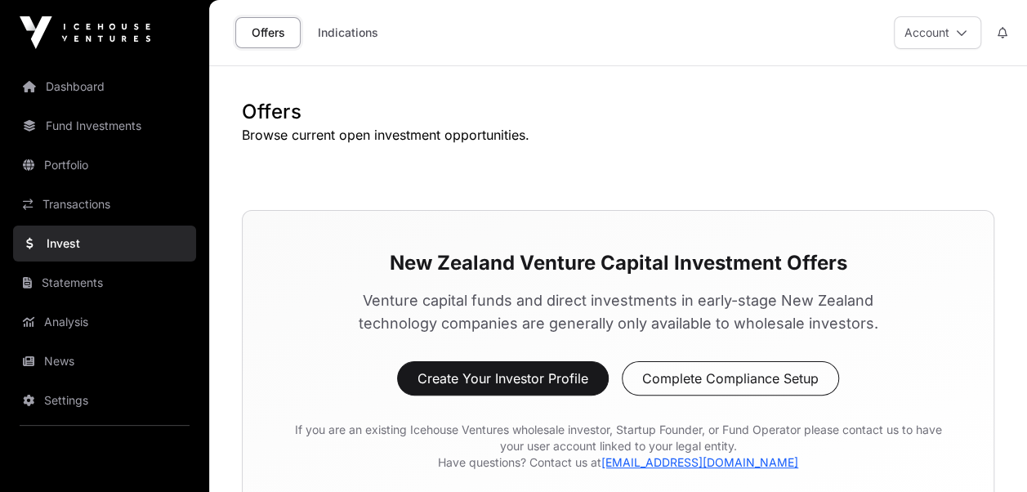
click at [124, 130] on link "Fund Investments" at bounding box center [104, 126] width 183 height 36
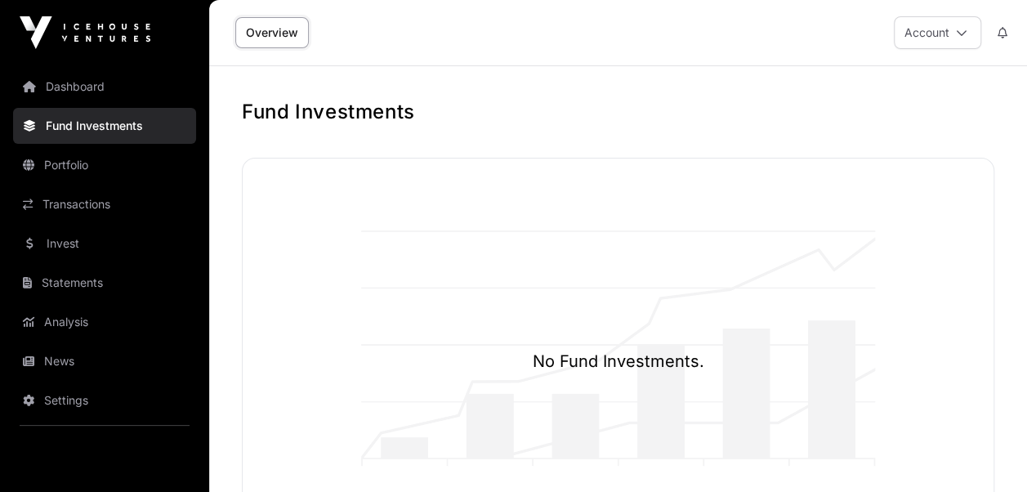
click at [280, 26] on link "Overview" at bounding box center [272, 32] width 74 height 31
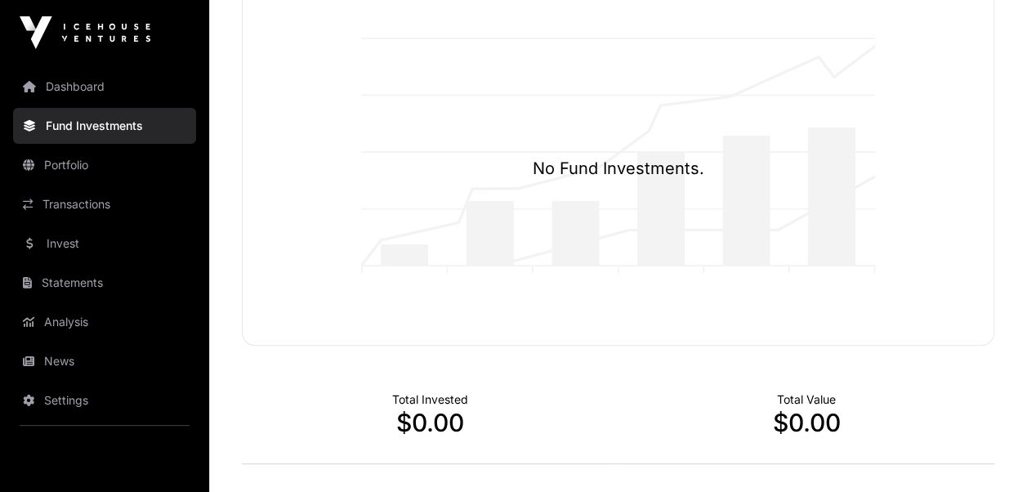
scroll to position [172, 0]
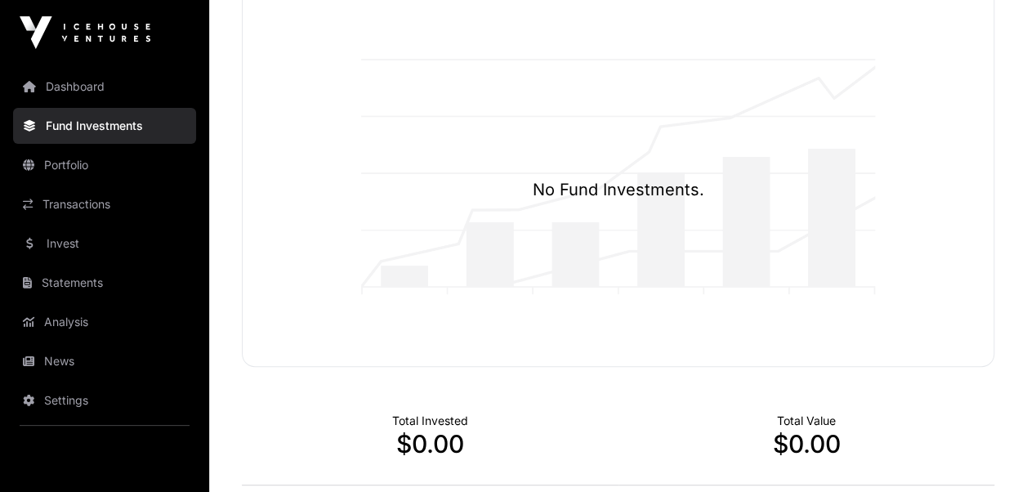
click at [51, 77] on link "Dashboard" at bounding box center [104, 87] width 183 height 36
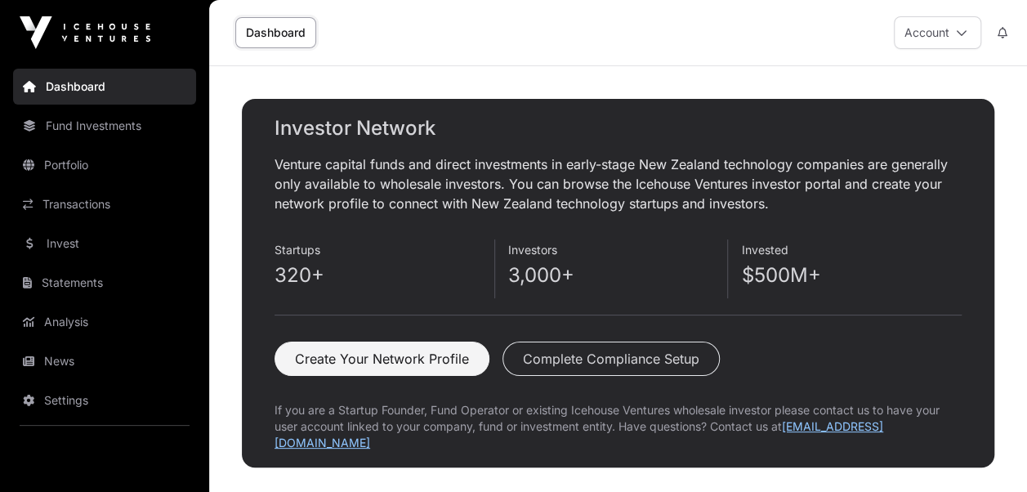
click at [276, 30] on link "Dashboard" at bounding box center [275, 32] width 81 height 31
click at [115, 206] on link "Transactions" at bounding box center [104, 204] width 183 height 36
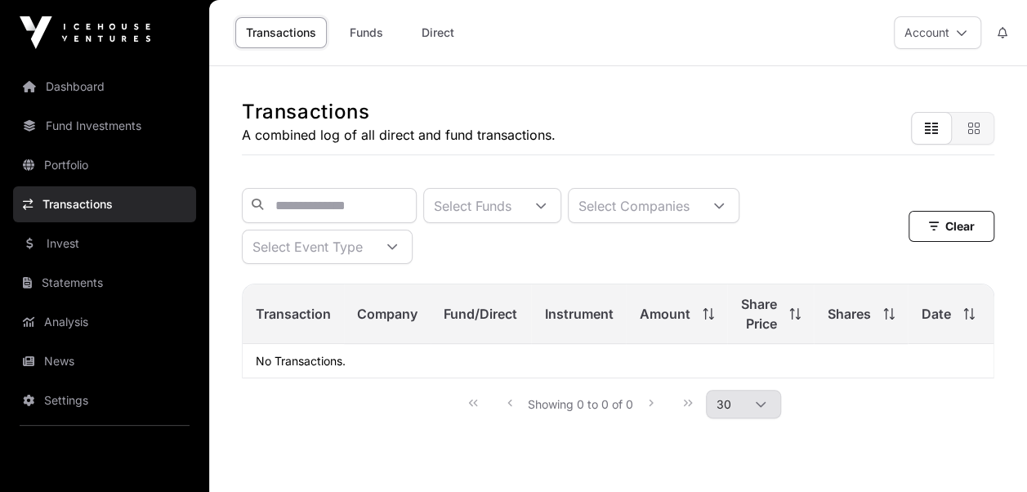
click at [383, 31] on link "Funds" at bounding box center [365, 32] width 65 height 31
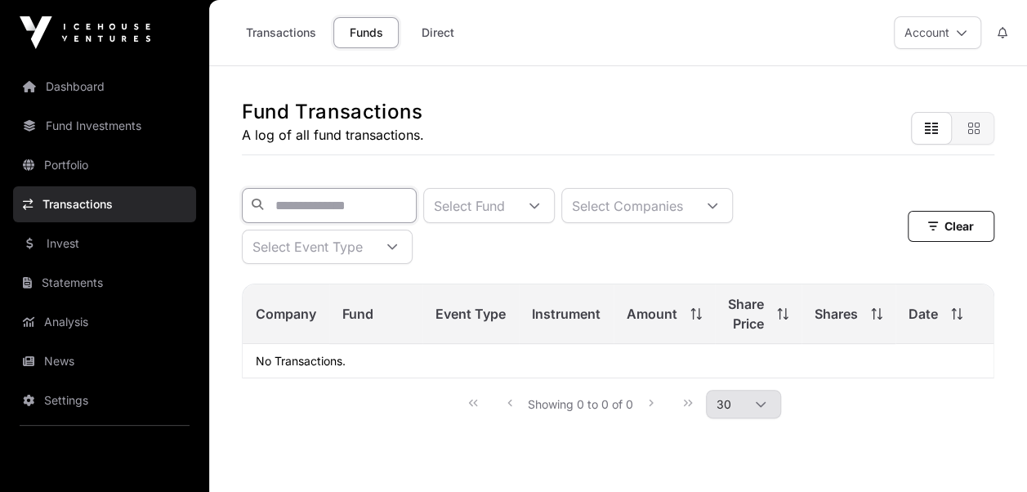
click at [374, 208] on input "text" at bounding box center [329, 205] width 175 height 35
type input "********"
click at [356, 263] on div "Select Event Type" at bounding box center [308, 246] width 130 height 33
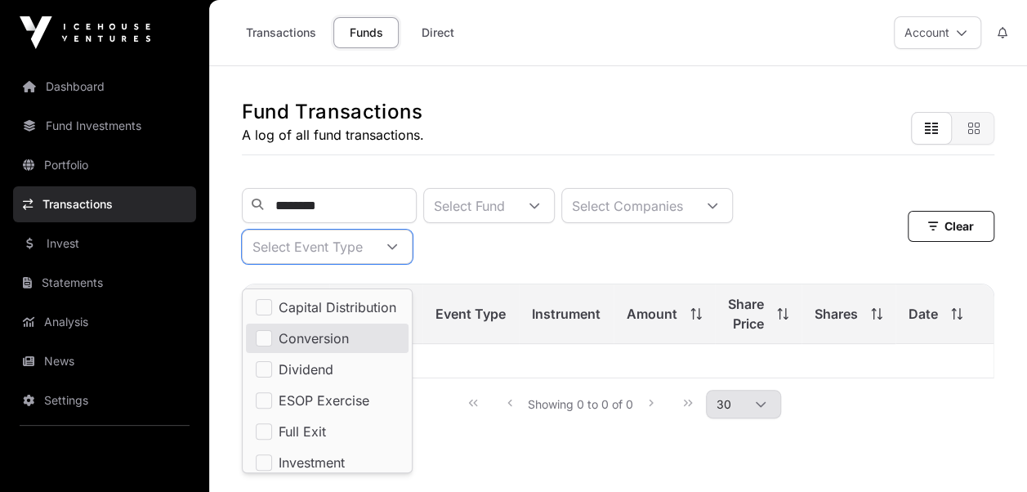
click at [540, 209] on icon at bounding box center [534, 205] width 11 height 11
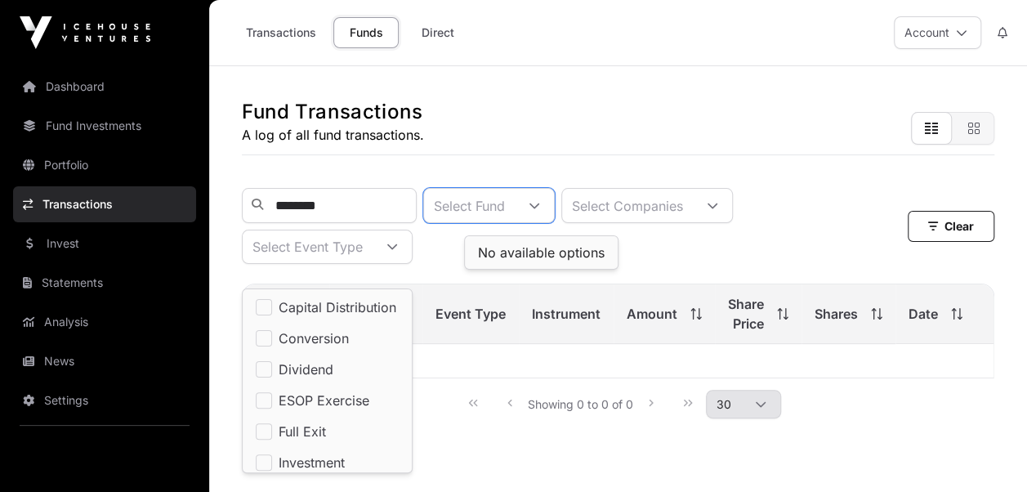
scroll to position [16, 10]
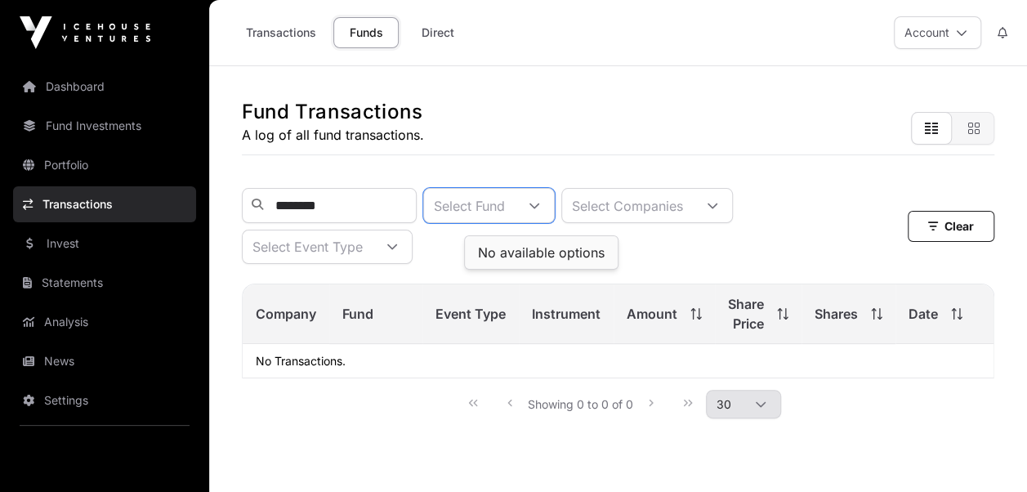
click at [540, 209] on icon at bounding box center [534, 205] width 11 height 11
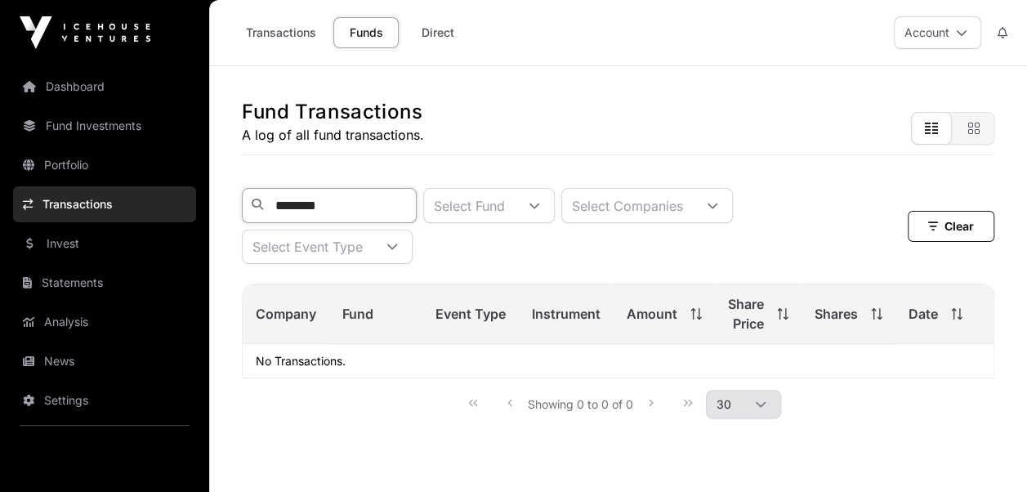
drag, startPoint x: 351, startPoint y: 207, endPoint x: 229, endPoint y: 209, distance: 121.8
click at [229, 209] on div "Fund Transactions A log of all fund transactions. ******** Select Fund Select C…" at bounding box center [618, 257] width 818 height 382
click at [434, 32] on link "Direct" at bounding box center [437, 32] width 65 height 31
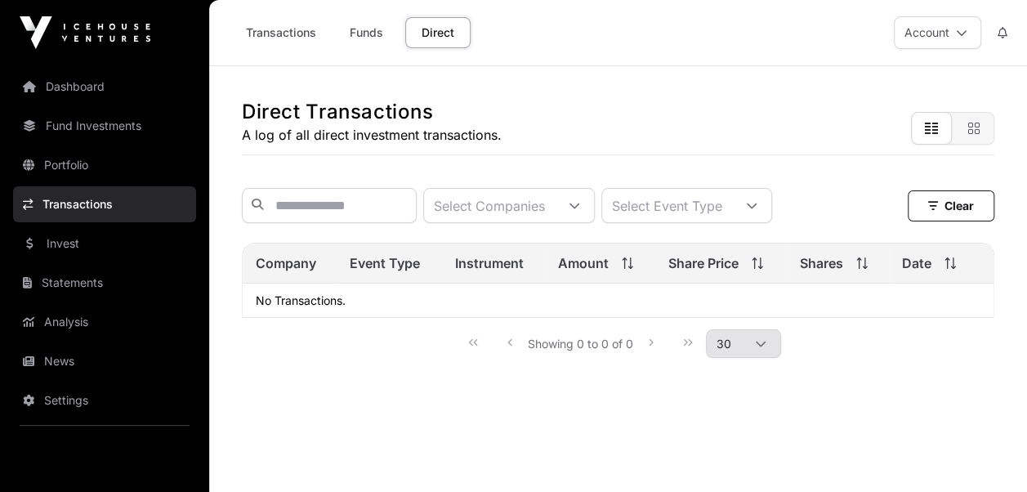
click at [524, 204] on div "Select Companies" at bounding box center [489, 206] width 131 height 34
click at [692, 208] on div "Select Event Type" at bounding box center [667, 206] width 130 height 34
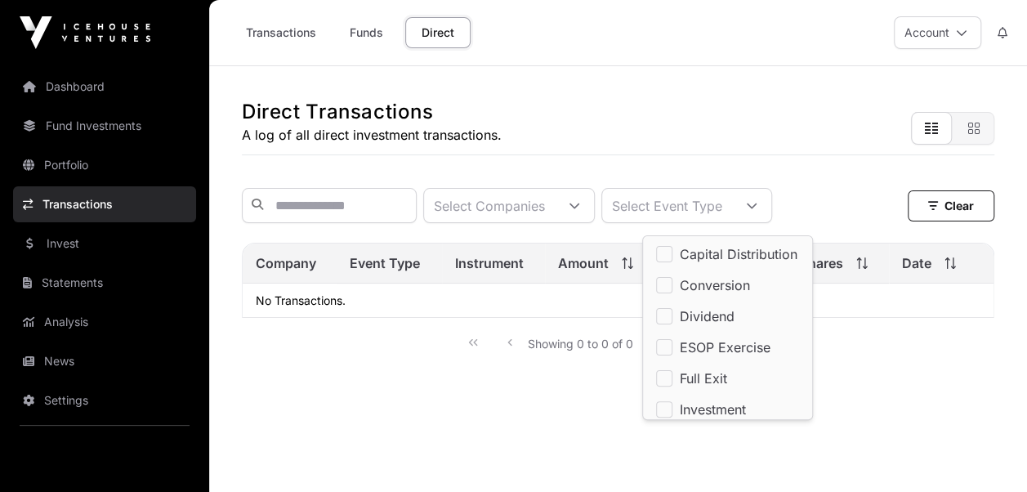
click at [357, 33] on link "Funds" at bounding box center [365, 32] width 65 height 31
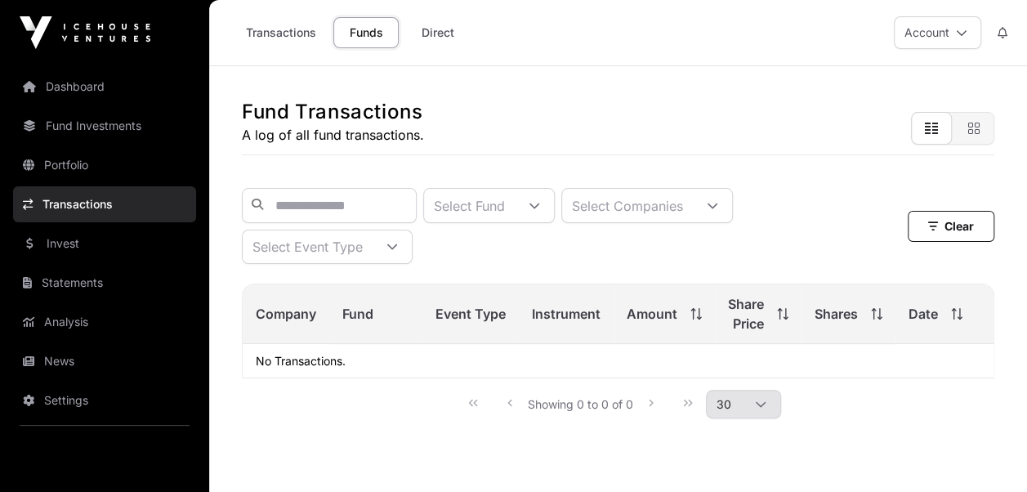
click at [392, 253] on icon at bounding box center [392, 246] width 11 height 11
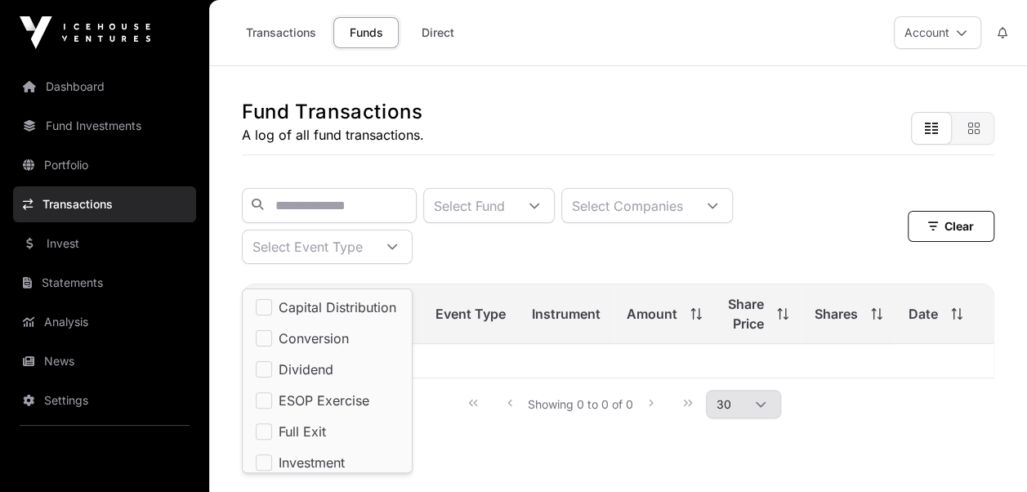
click at [611, 106] on div "Fund Transactions A log of all fund transactions." at bounding box center [618, 110] width 753 height 89
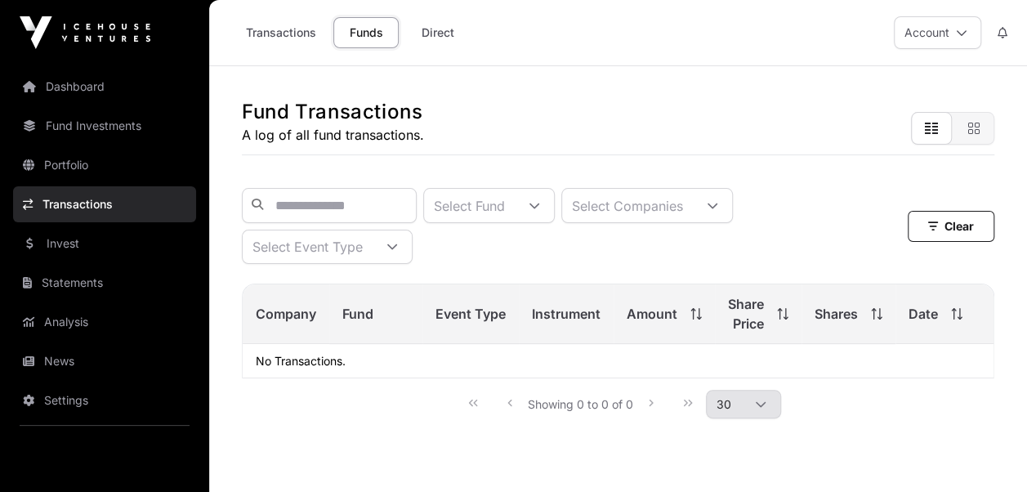
click at [87, 248] on link "Invest" at bounding box center [104, 244] width 183 height 36
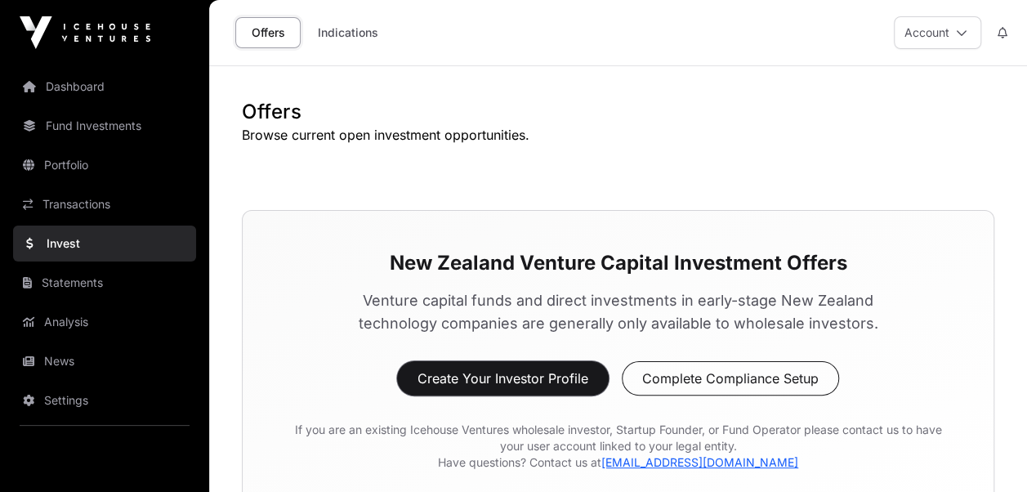
click at [513, 378] on button "Create Your Investor Profile" at bounding box center [503, 378] width 212 height 34
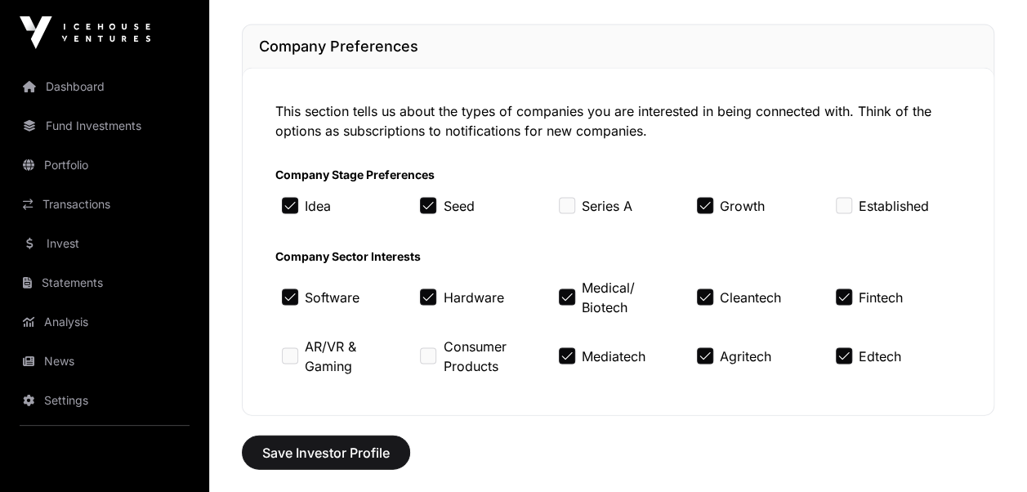
scroll to position [1490, 0]
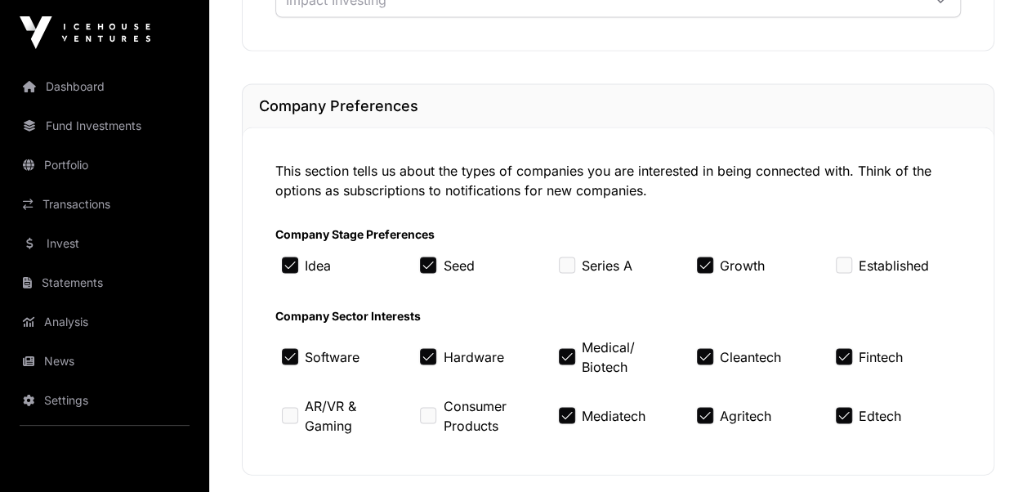
click at [51, 239] on link "Invest" at bounding box center [104, 244] width 183 height 36
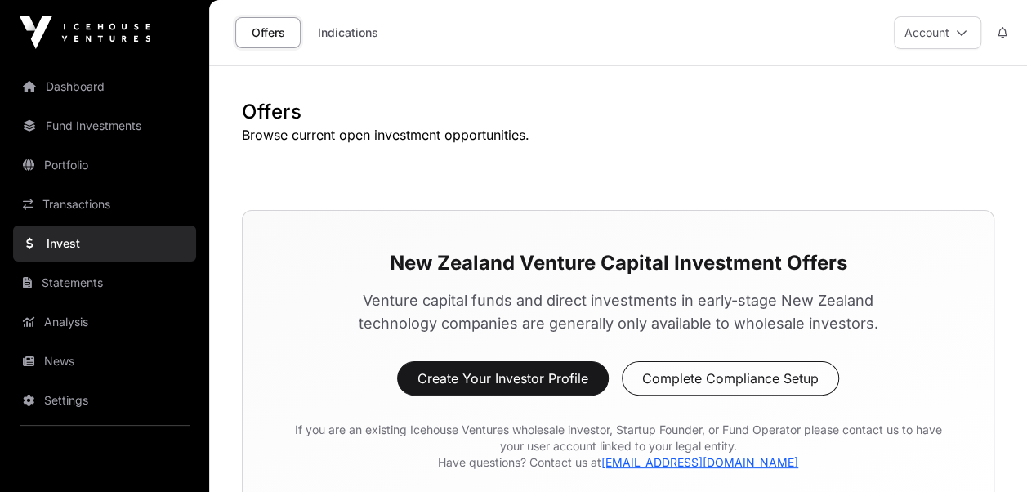
click at [351, 24] on link "Indications" at bounding box center [348, 32] width 82 height 31
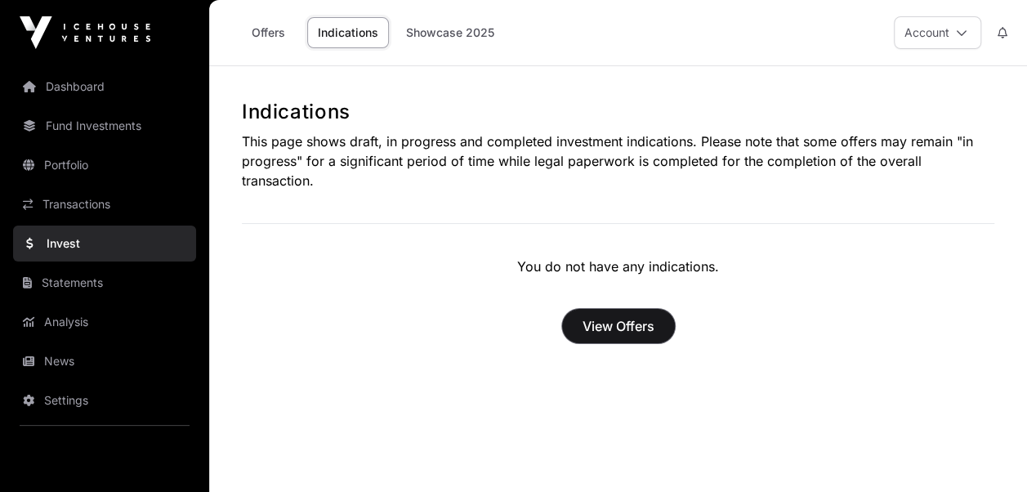
click at [607, 316] on span "View Offers" at bounding box center [619, 326] width 72 height 20
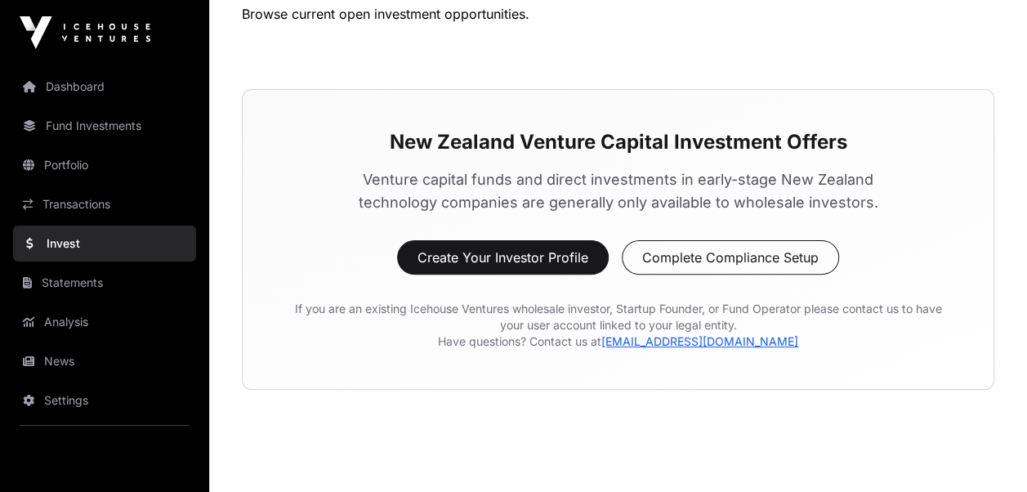
scroll to position [154, 0]
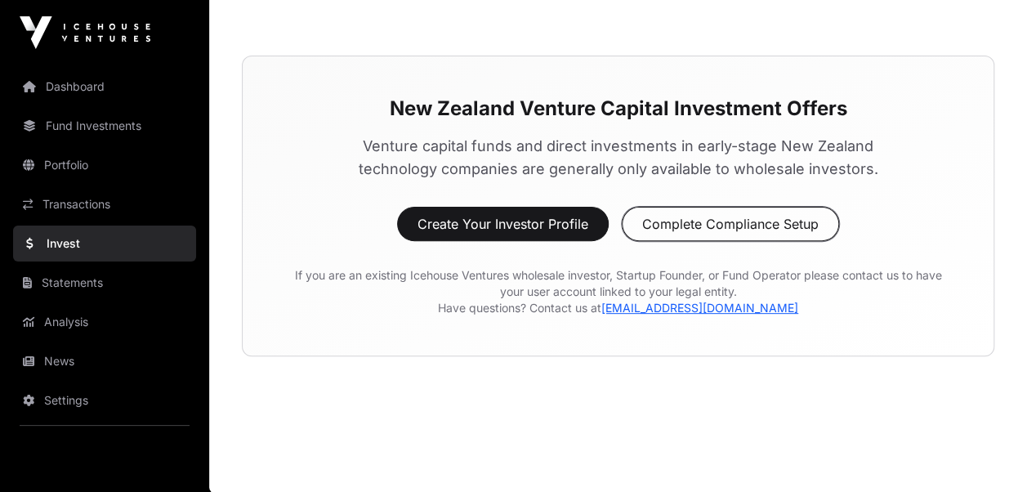
click at [756, 214] on button "Complete Compliance Setup" at bounding box center [730, 224] width 217 height 34
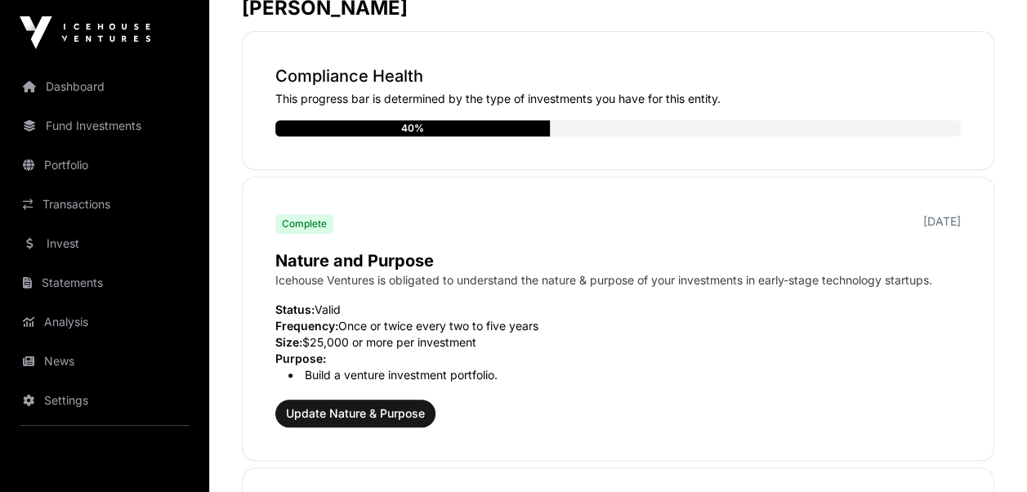
scroll to position [409, 0]
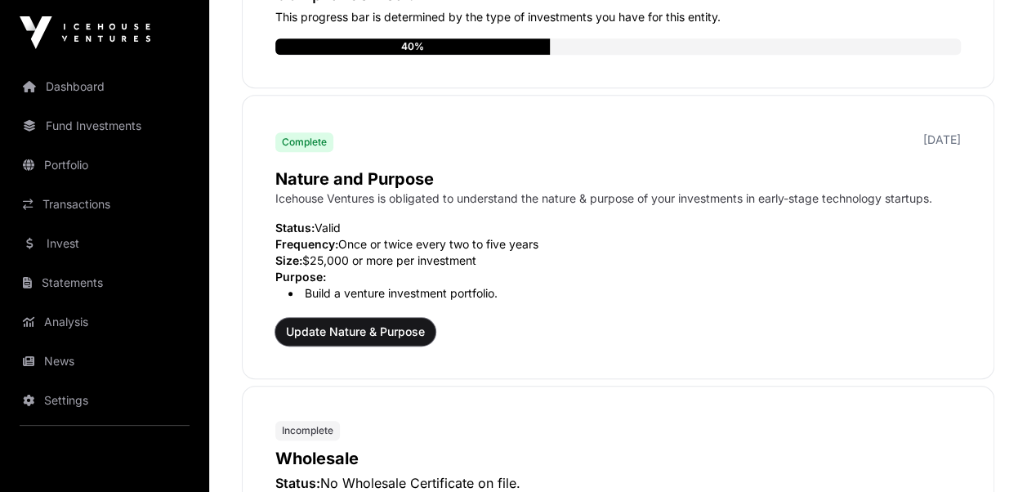
click at [378, 334] on span "Update Nature & Purpose" at bounding box center [355, 332] width 139 height 16
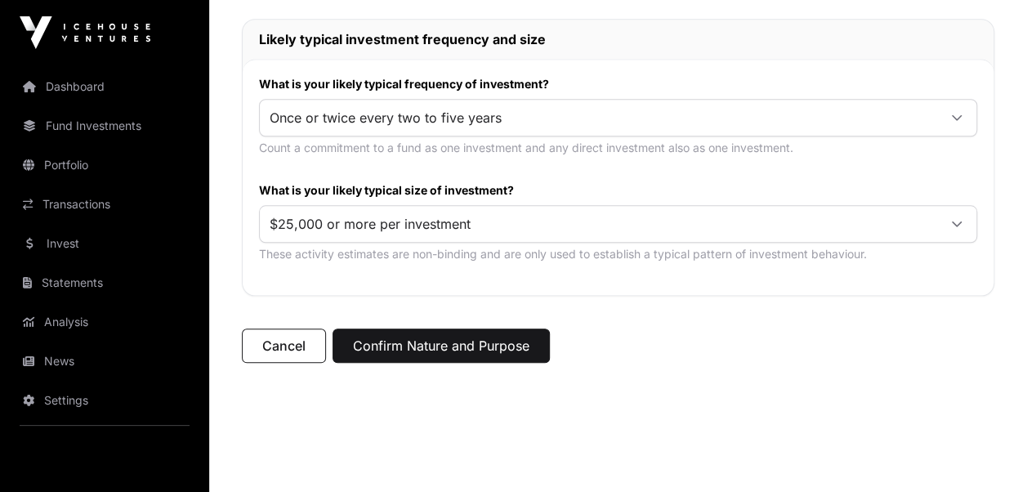
scroll to position [736, 0]
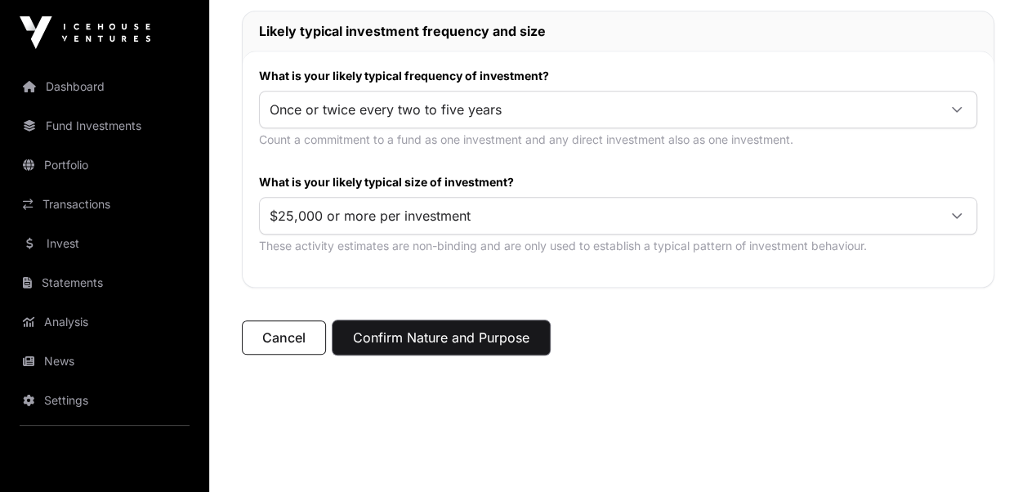
click at [416, 335] on button "Confirm Nature and Purpose" at bounding box center [441, 337] width 217 height 34
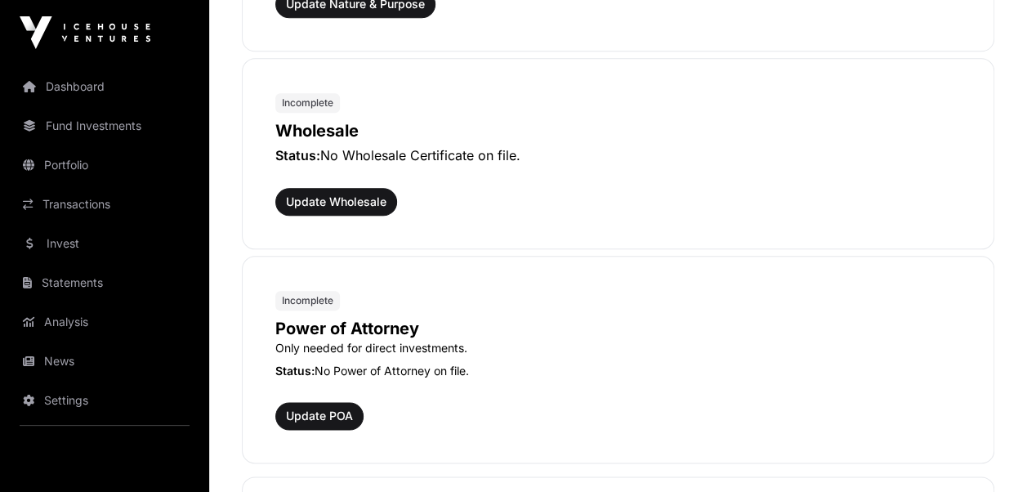
scroll to position [817, 0]
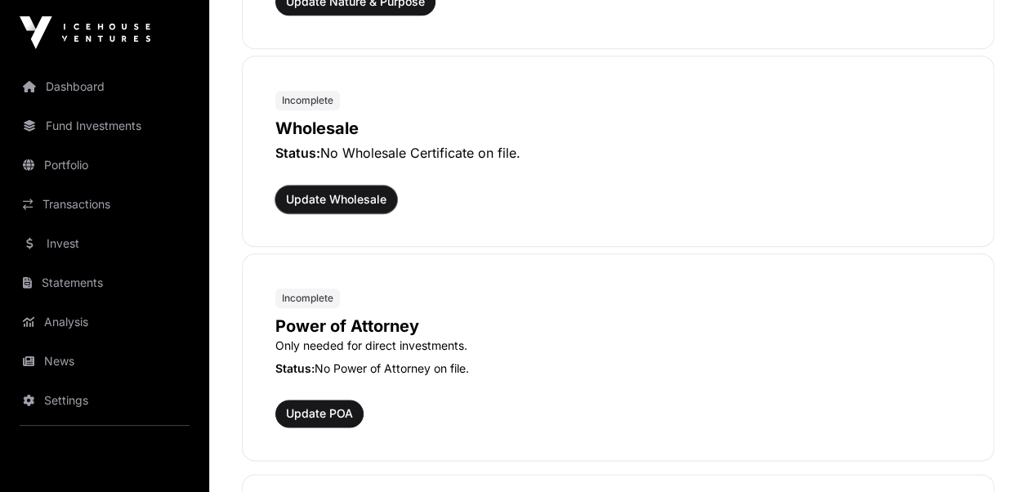
click at [334, 195] on span "Update Wholesale" at bounding box center [336, 199] width 101 height 16
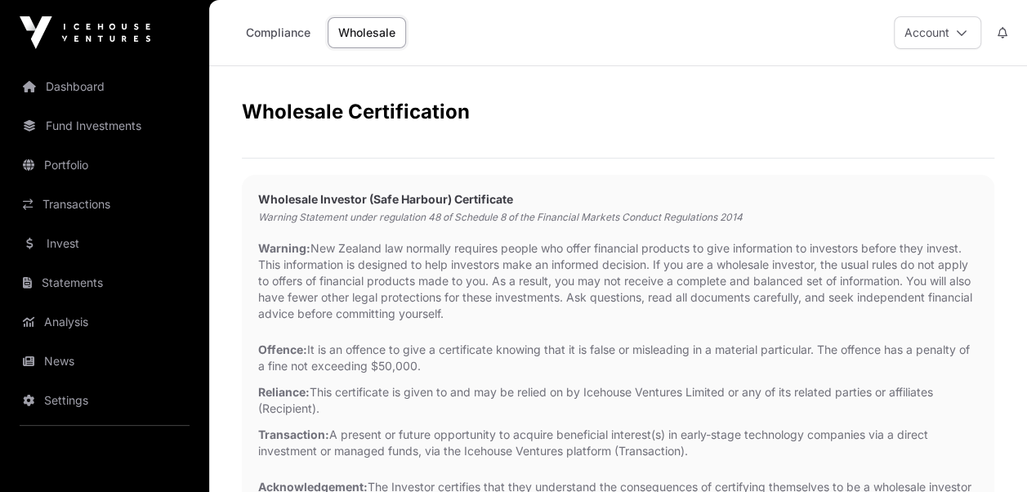
click at [964, 33] on icon at bounding box center [961, 32] width 11 height 11
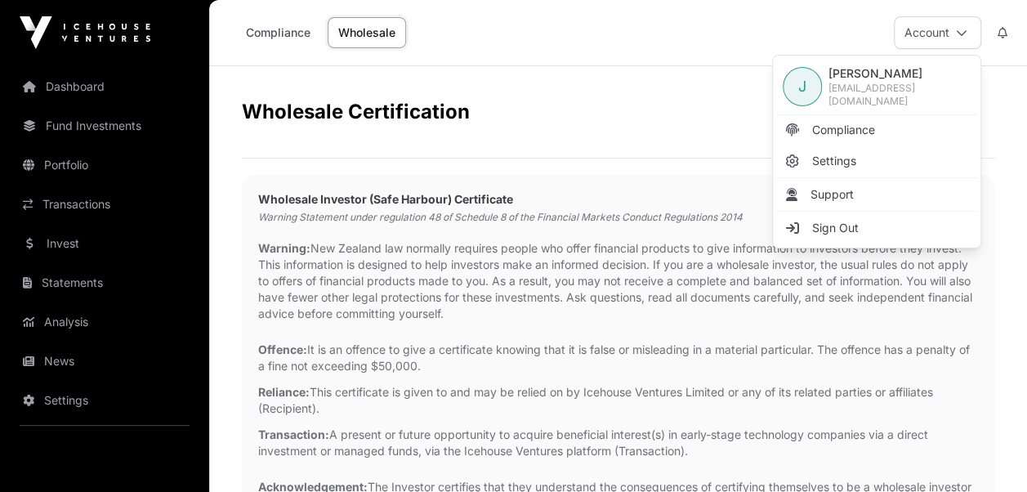
click at [964, 33] on icon at bounding box center [961, 32] width 11 height 11
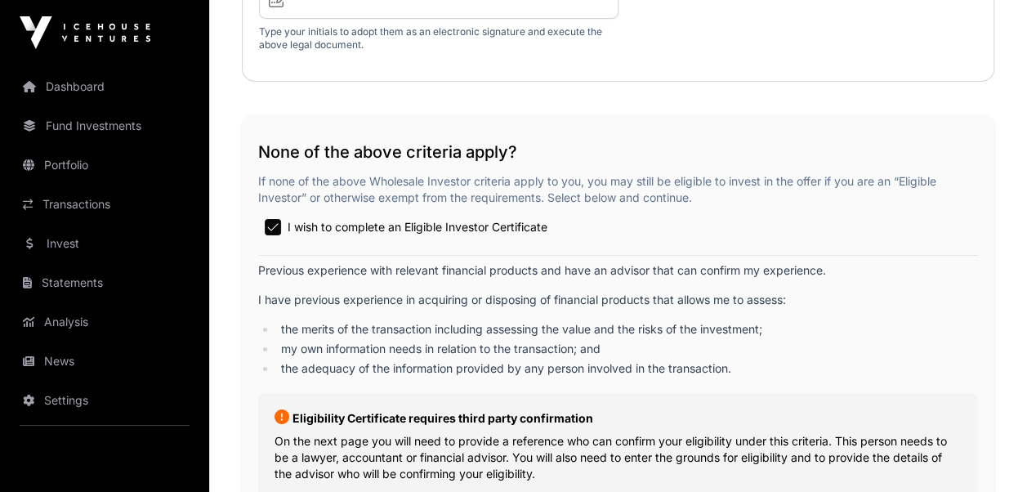
scroll to position [2861, 0]
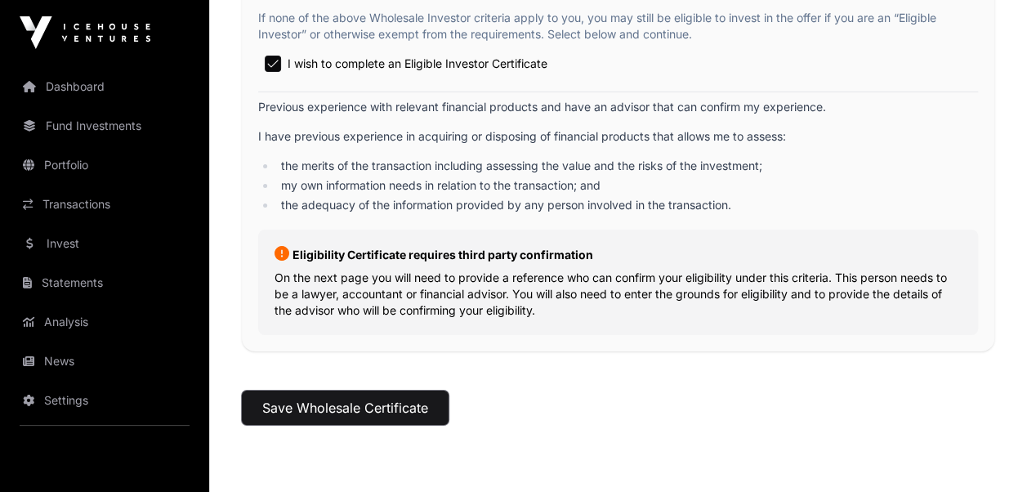
click at [382, 403] on button "Save Wholesale Certificate" at bounding box center [345, 408] width 207 height 34
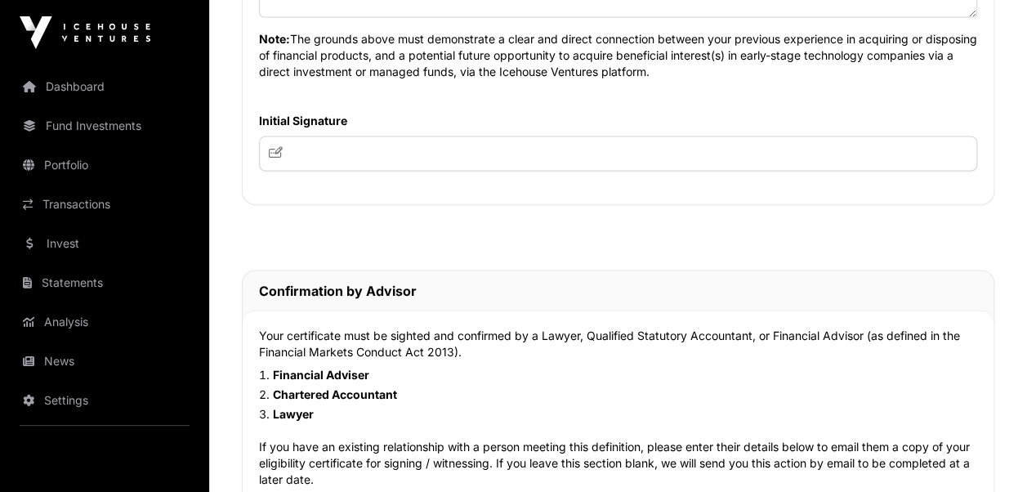
scroll to position [1144, 0]
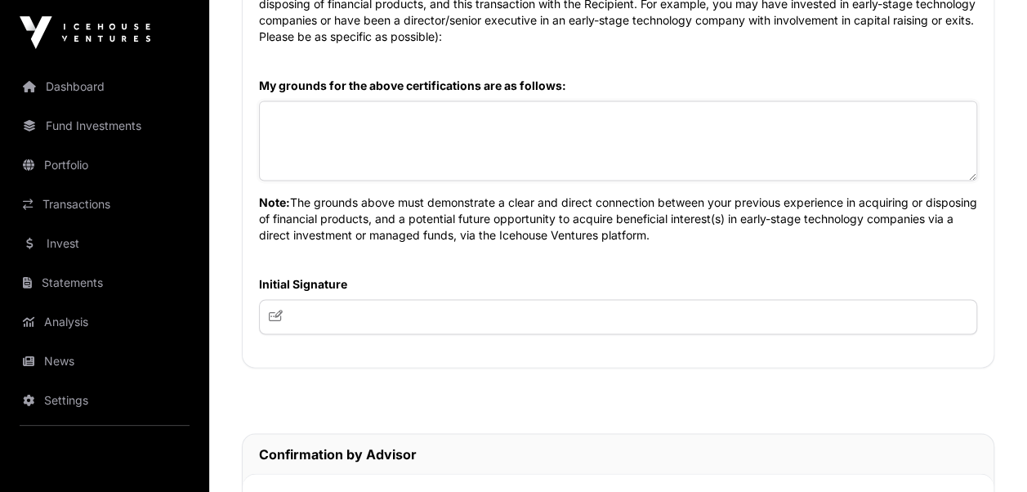
click at [401, 114] on textarea at bounding box center [618, 141] width 718 height 80
click at [414, 114] on textarea "**********" at bounding box center [618, 141] width 718 height 80
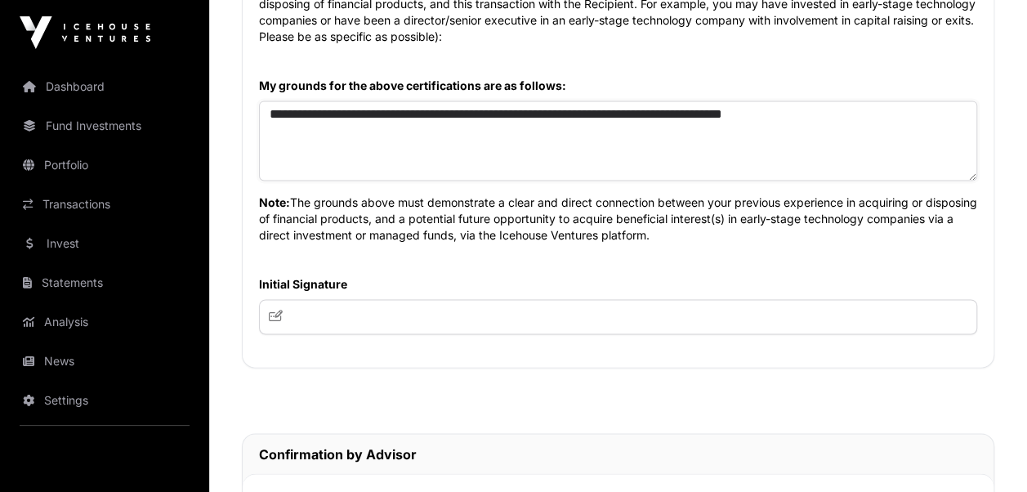
drag, startPoint x: 879, startPoint y: 114, endPoint x: 870, endPoint y: 114, distance: 9.0
click at [875, 114] on textarea "**********" at bounding box center [618, 141] width 718 height 80
click at [765, 148] on textarea "**********" at bounding box center [618, 141] width 718 height 80
click at [296, 139] on textarea "**********" at bounding box center [618, 141] width 718 height 80
click at [353, 129] on textarea "**********" at bounding box center [618, 141] width 718 height 80
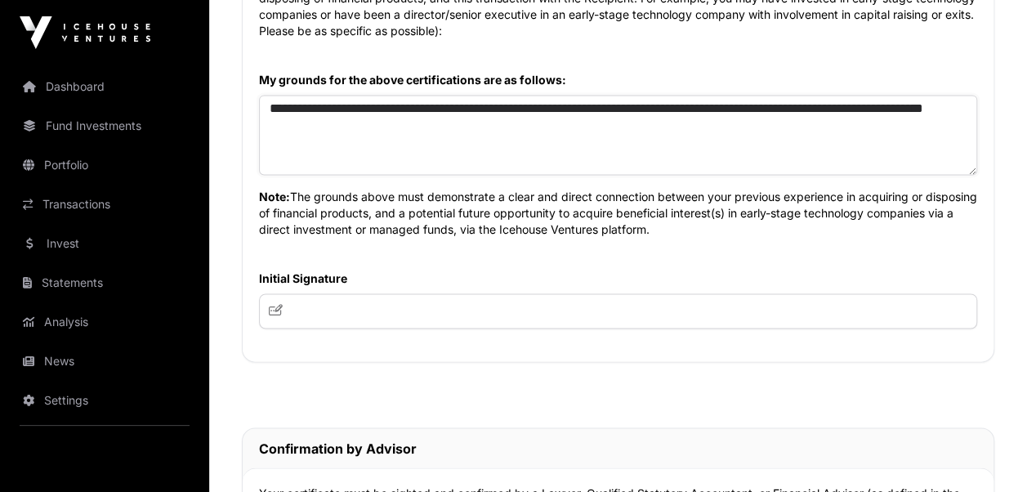
scroll to position [1226, 0]
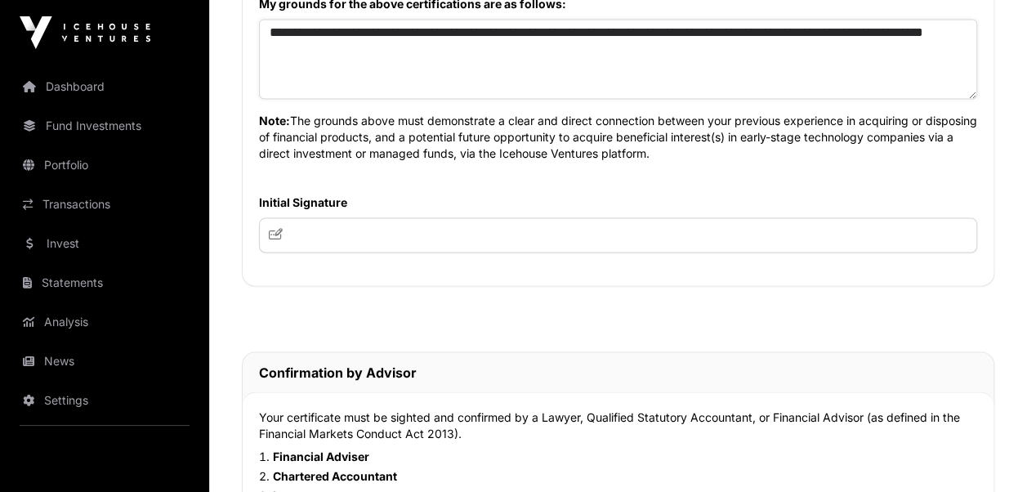
type textarea "**********"
click at [278, 232] on icon at bounding box center [276, 233] width 15 height 11
click at [265, 229] on input "text" at bounding box center [618, 234] width 718 height 35
type input "*"
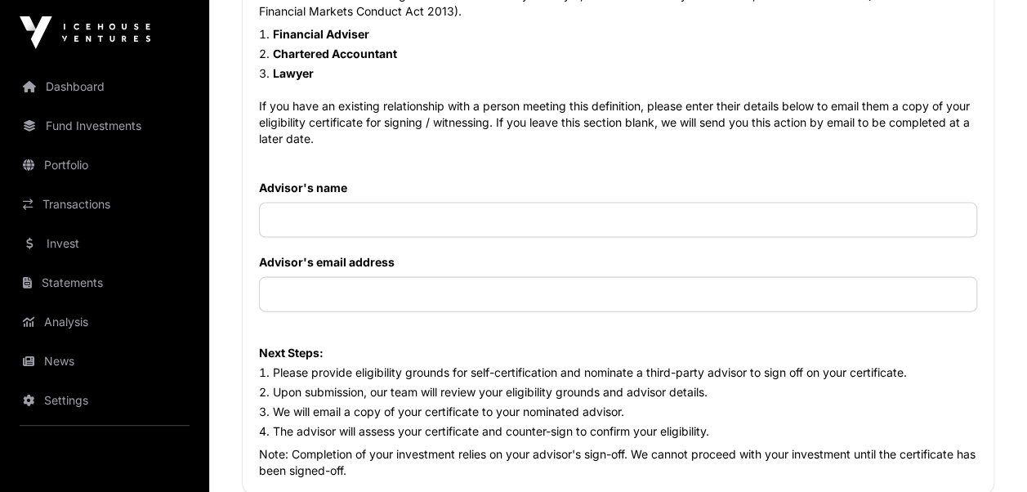
scroll to position [1635, 0]
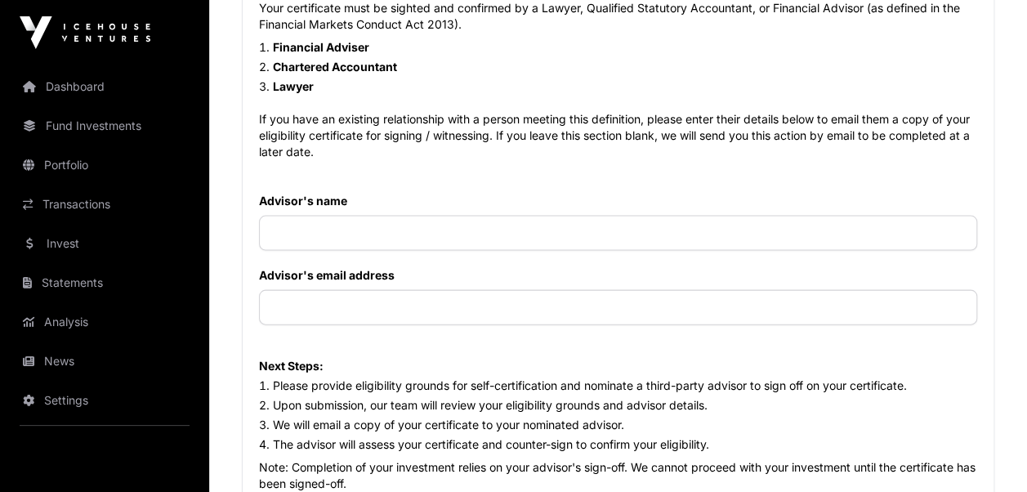
type input "**********"
click at [298, 227] on input "text" at bounding box center [618, 233] width 718 height 35
type input "**********"
click at [303, 298] on input "text" at bounding box center [618, 307] width 718 height 35
type input "*"
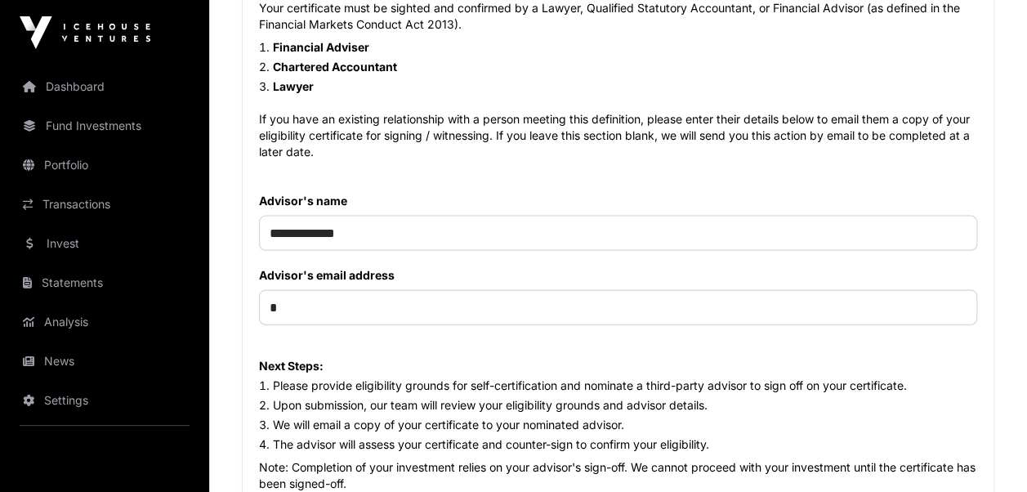
click at [472, 185] on div "**********" at bounding box center [618, 246] width 751 height 526
click at [279, 306] on input "*" at bounding box center [618, 307] width 718 height 35
paste input "**********"
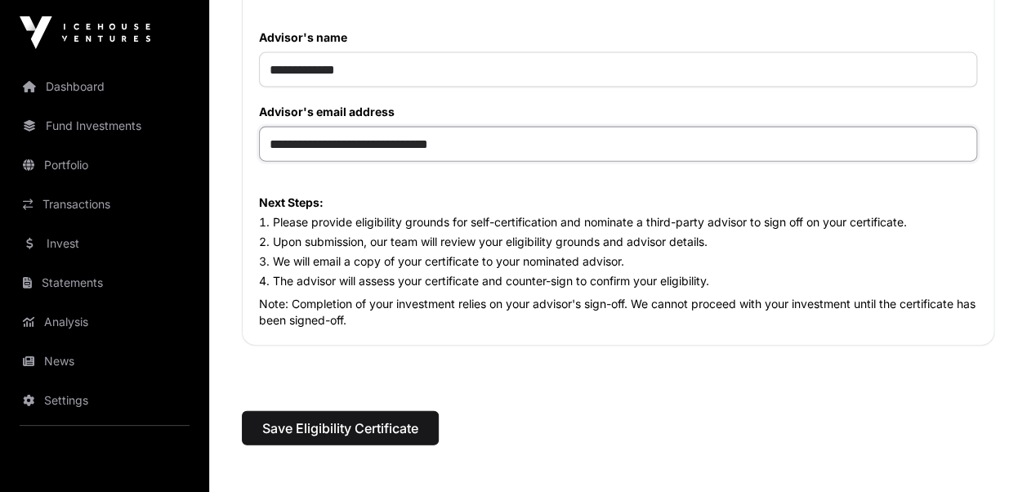
scroll to position [1955, 0]
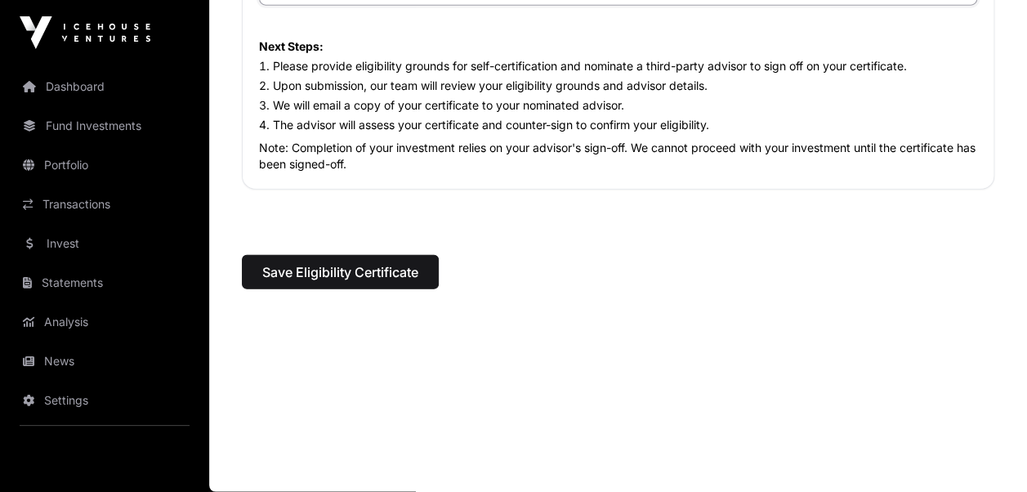
type input "**********"
click at [353, 276] on span "Save Eligibility Certificate" at bounding box center [340, 272] width 156 height 20
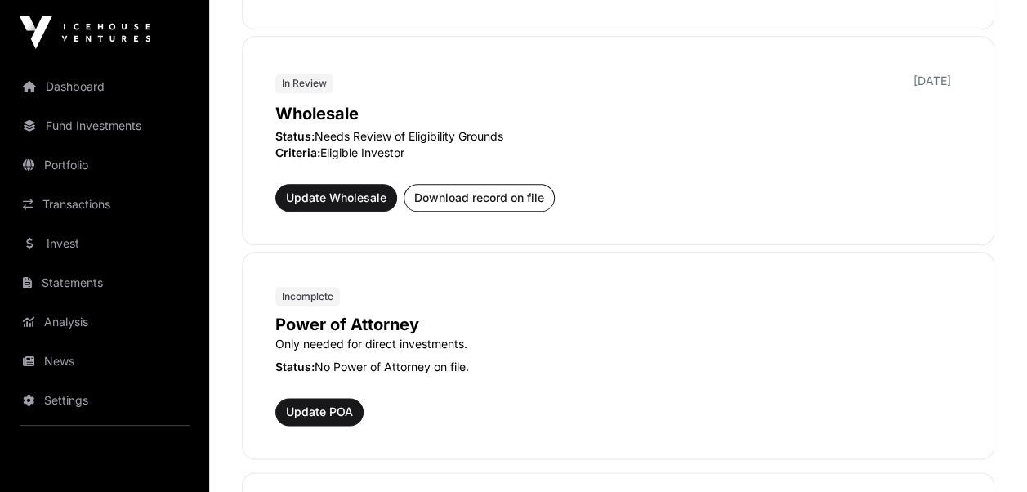
scroll to position [981, 0]
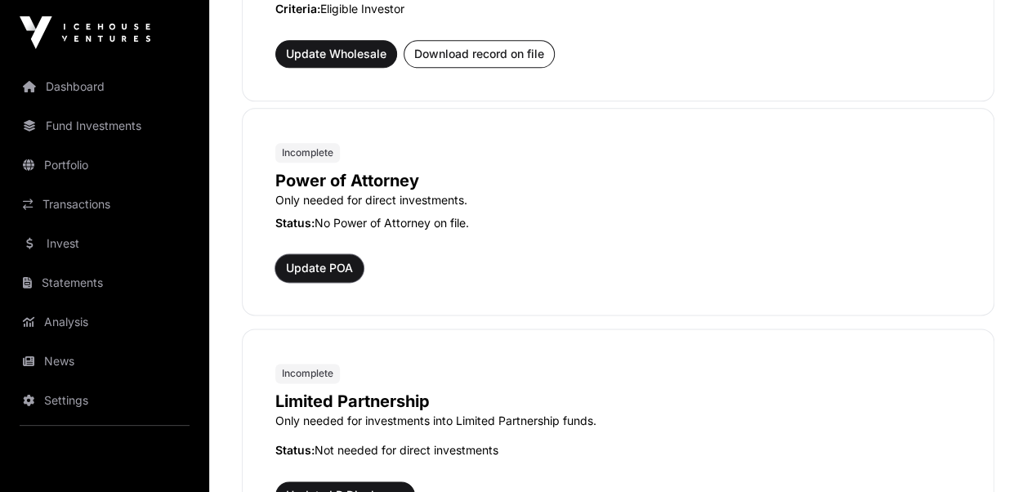
click at [306, 260] on span "Update POA" at bounding box center [319, 268] width 67 height 16
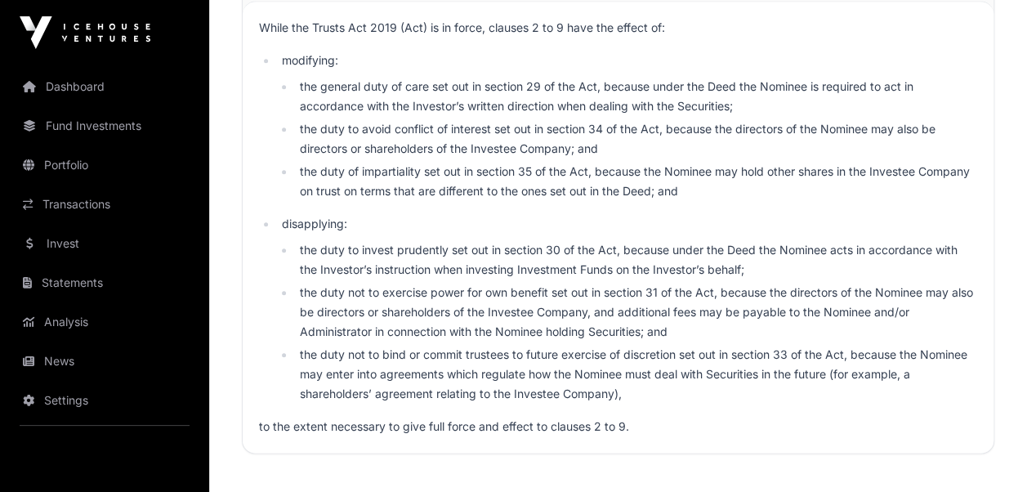
scroll to position [9780, 0]
